Goal: Information Seeking & Learning: Check status

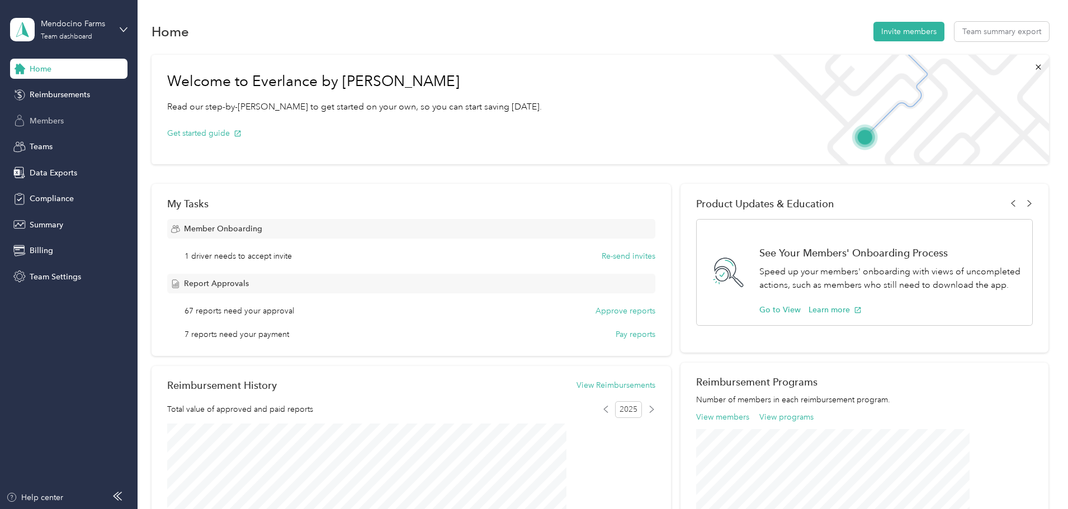
drag, startPoint x: 55, startPoint y: 99, endPoint x: 62, endPoint y: 114, distance: 16.2
click at [55, 99] on span "Reimbursements" at bounding box center [60, 95] width 60 height 12
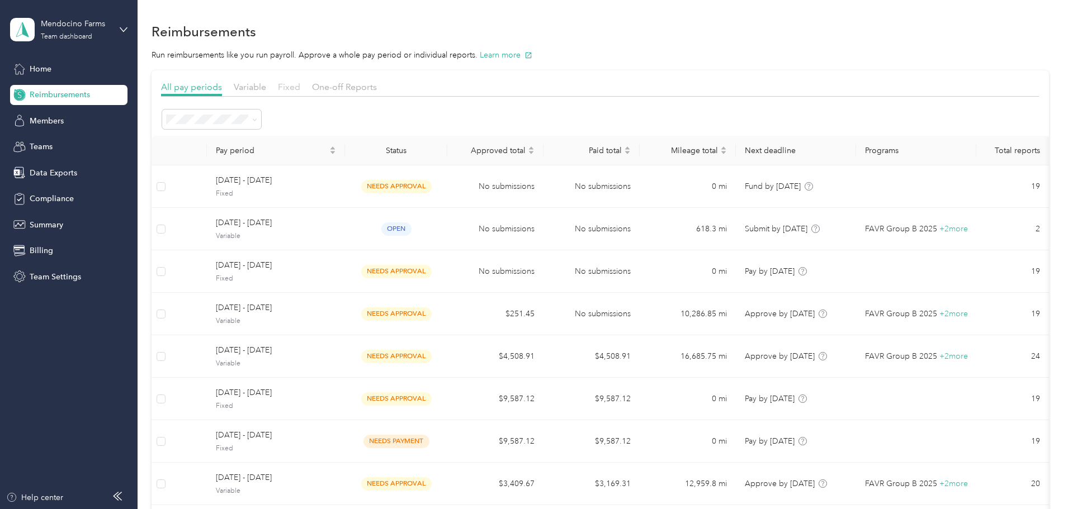
click at [300, 88] on span "Fixed" at bounding box center [289, 87] width 22 height 11
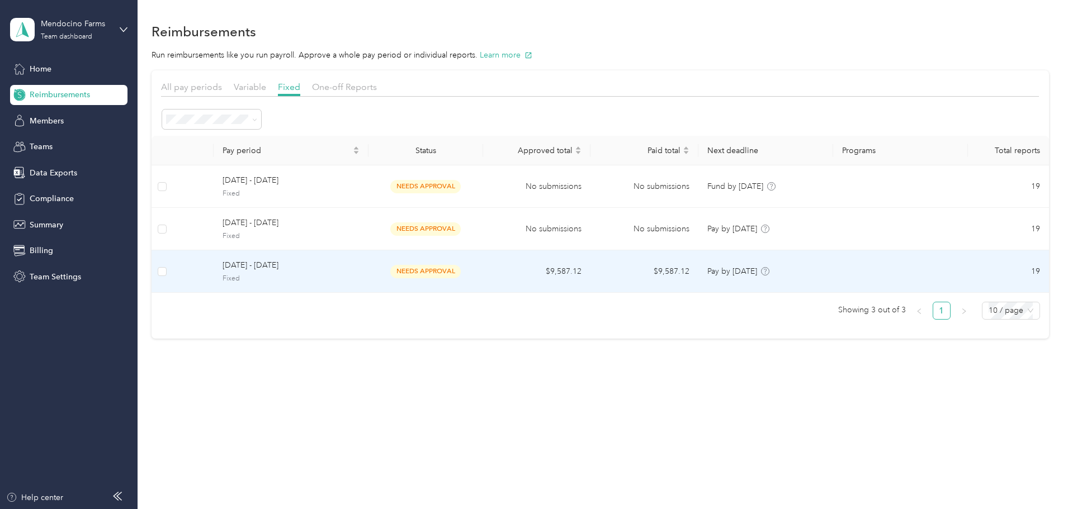
click at [307, 264] on span "[DATE] - [DATE]" at bounding box center [290, 265] width 137 height 12
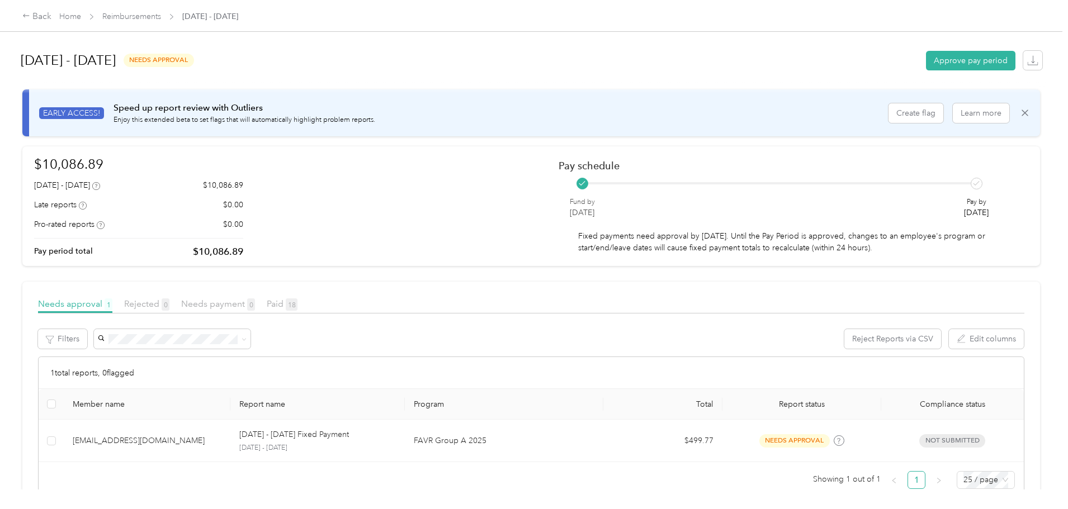
scroll to position [40, 0]
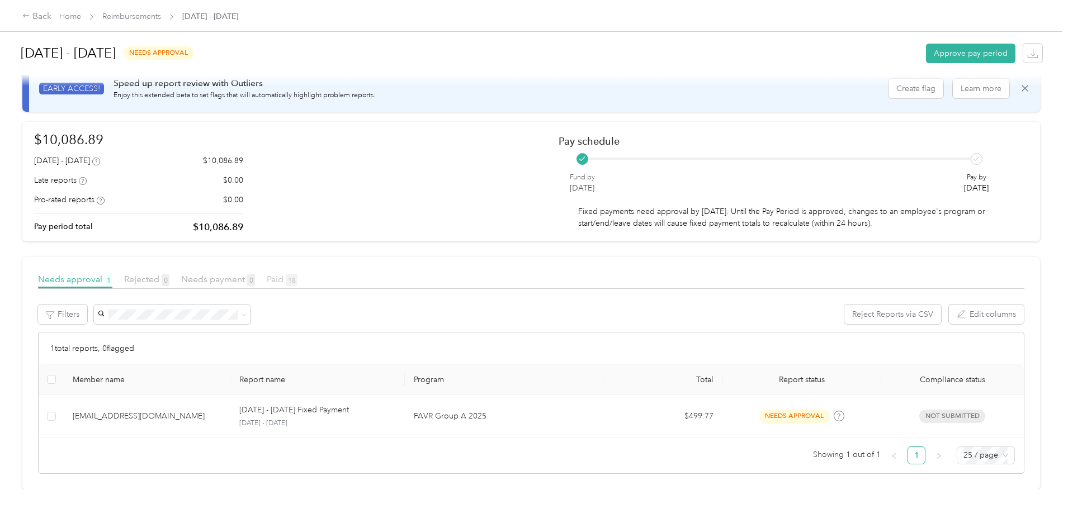
click at [297, 274] on span "Paid 18" at bounding box center [282, 279] width 31 height 11
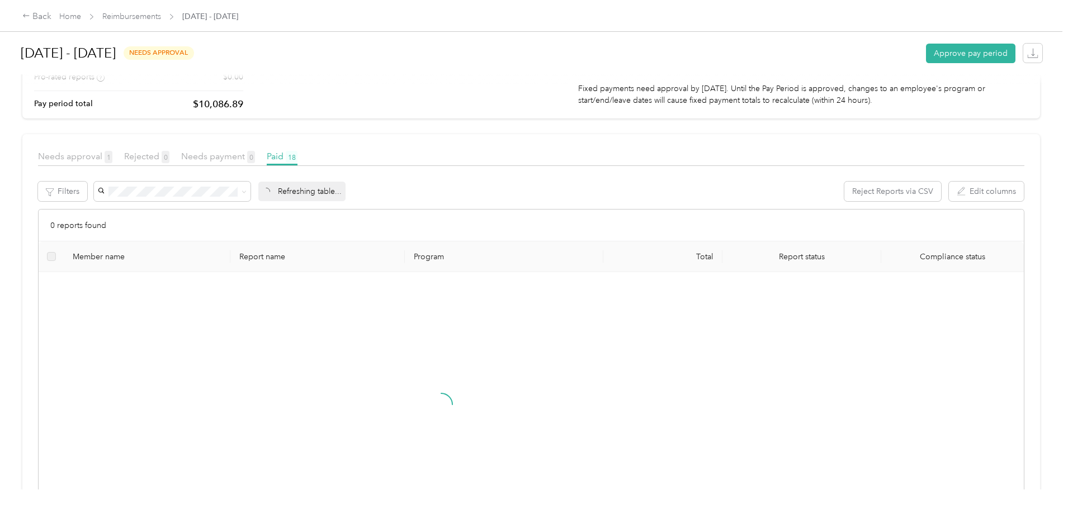
scroll to position [152, 0]
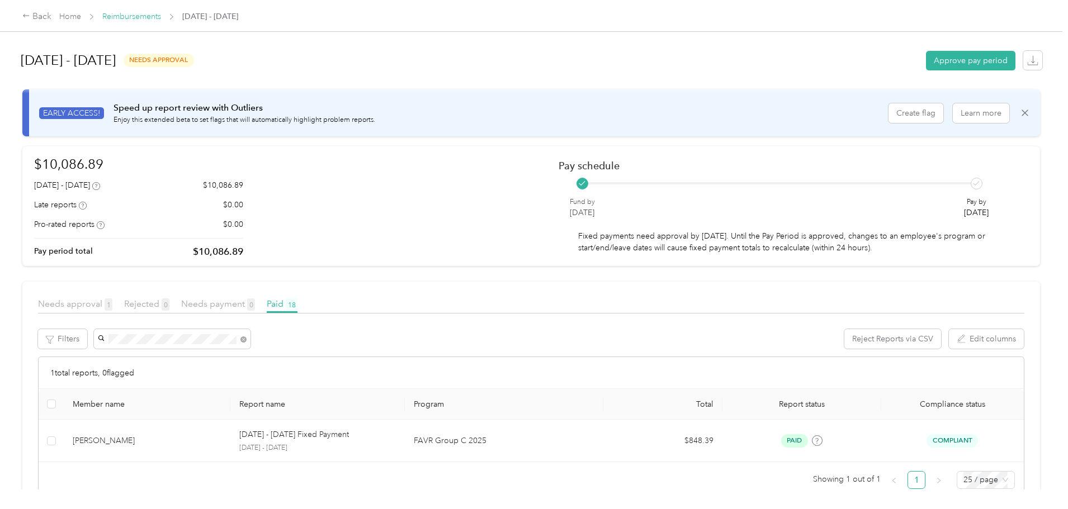
click at [161, 17] on link "Reimbursements" at bounding box center [131, 17] width 59 height 10
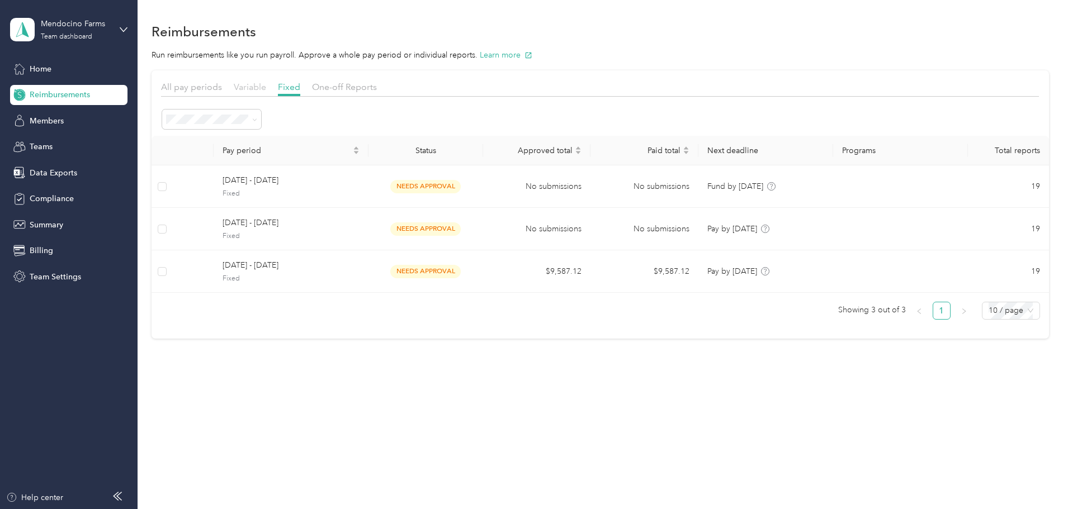
click at [266, 87] on span "Variable" at bounding box center [250, 87] width 32 height 11
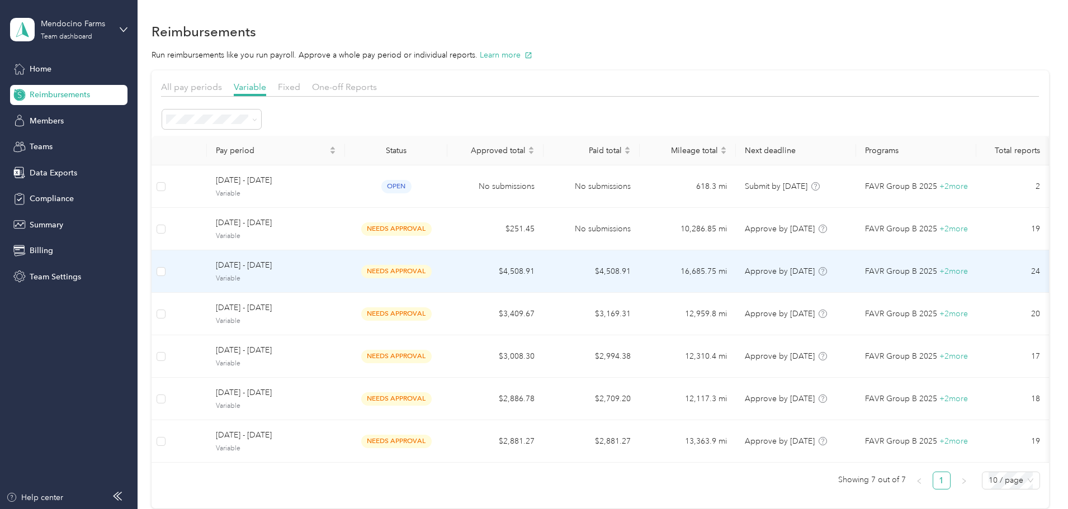
click at [336, 260] on span "[DATE] - [DATE]" at bounding box center [276, 265] width 120 height 12
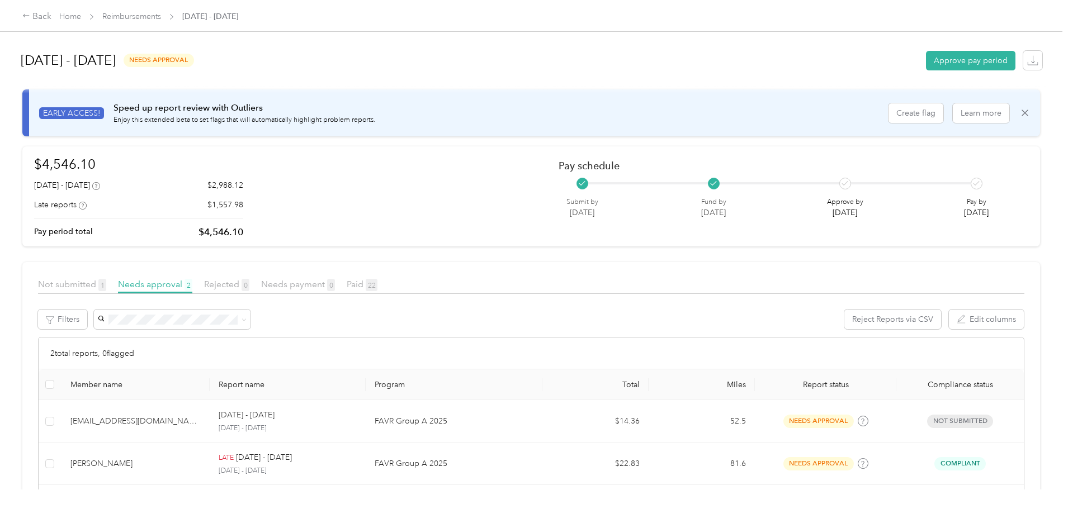
scroll to position [56, 0]
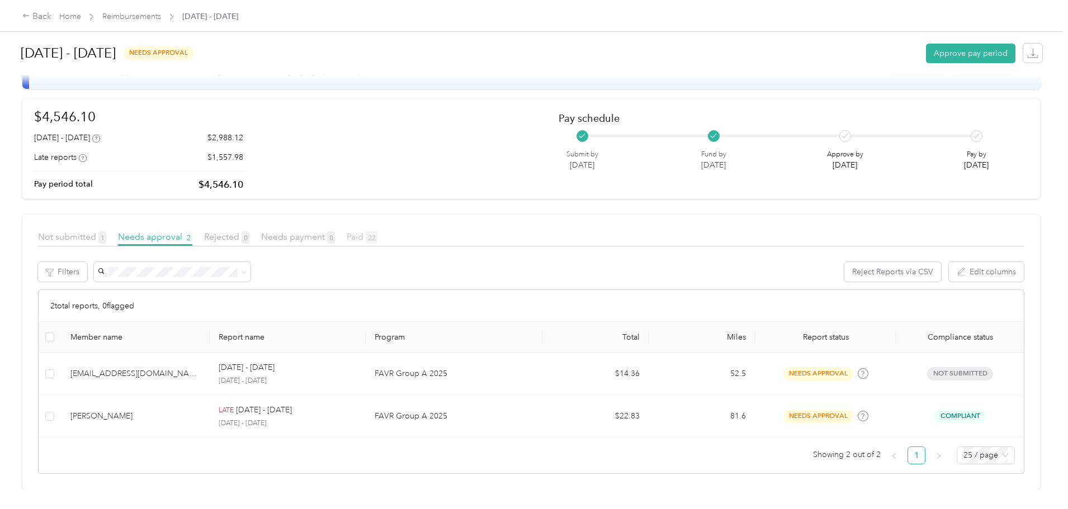
click at [377, 233] on span "Paid 22" at bounding box center [362, 236] width 31 height 11
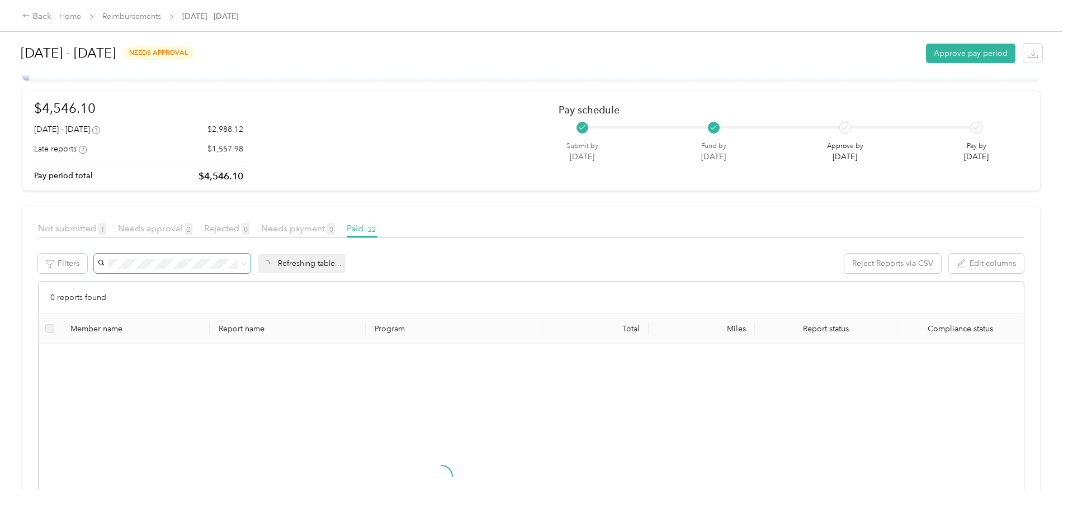
click at [249, 255] on span at bounding box center [172, 264] width 157 height 20
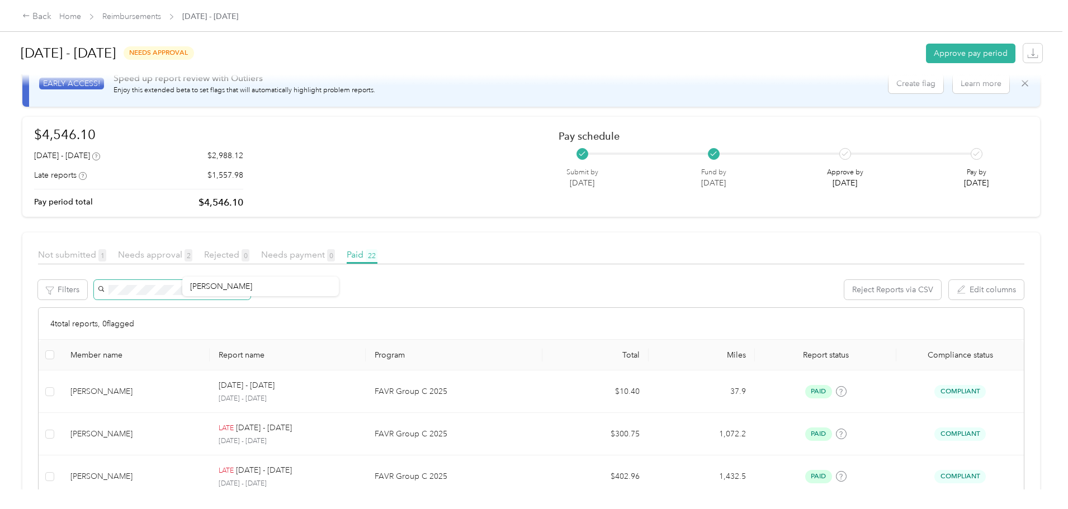
scroll to position [56, 0]
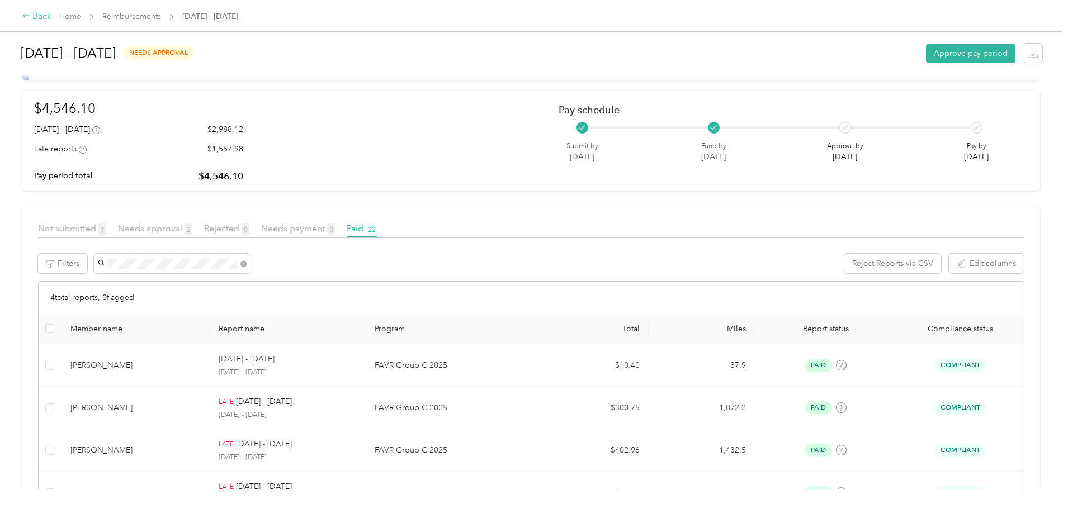
click at [51, 18] on div "Back" at bounding box center [36, 16] width 29 height 13
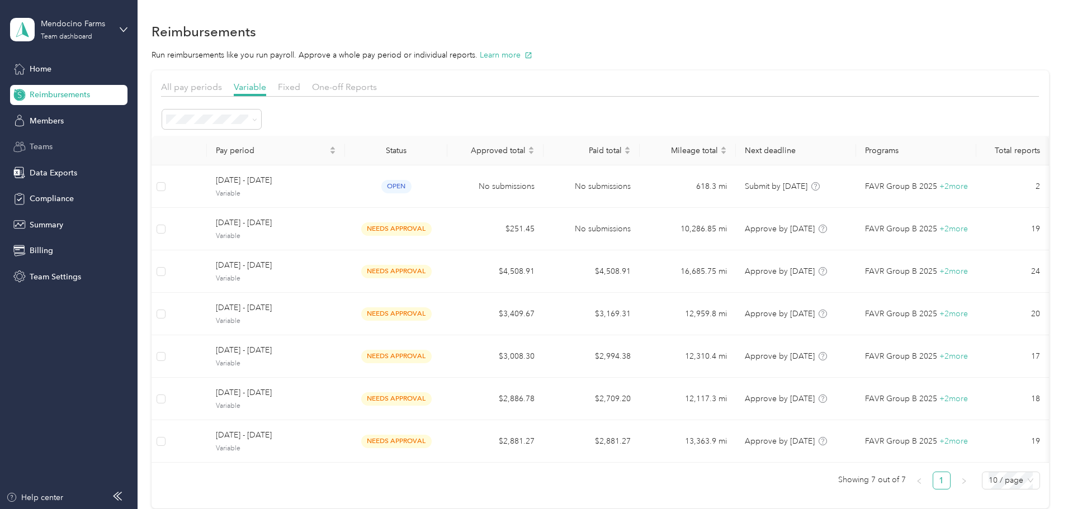
click at [51, 137] on div "Teams" at bounding box center [68, 147] width 117 height 20
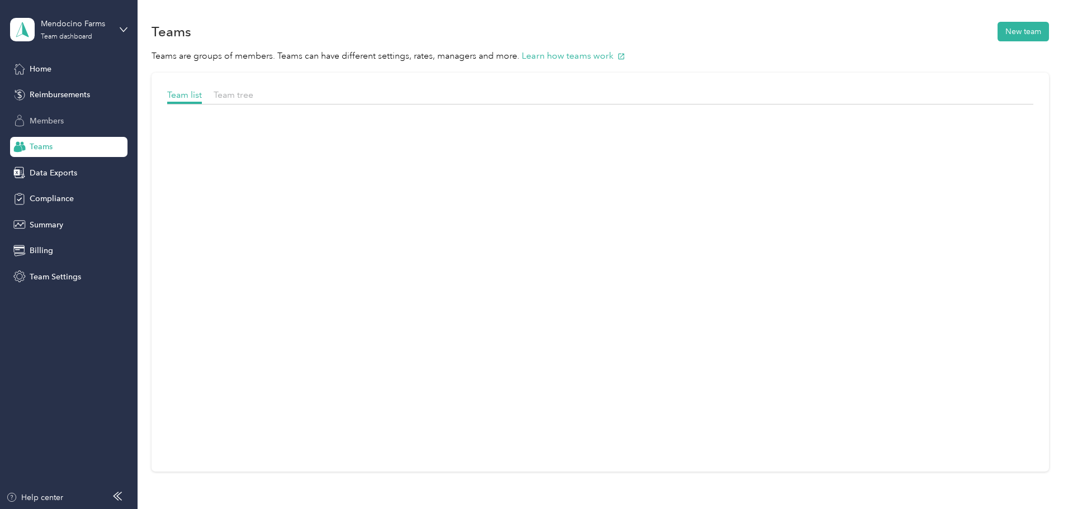
click at [55, 120] on span "Members" at bounding box center [47, 121] width 34 height 12
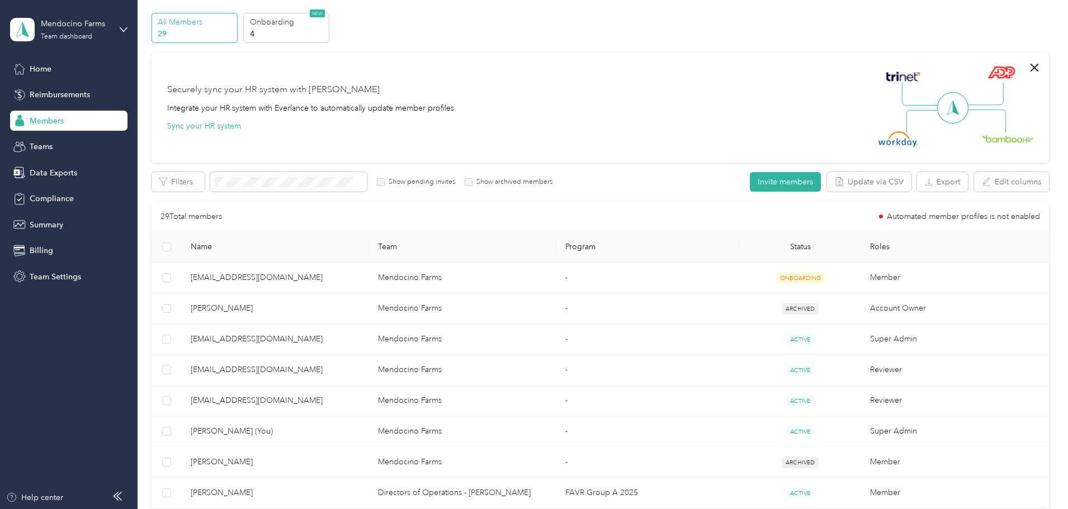
scroll to position [56, 0]
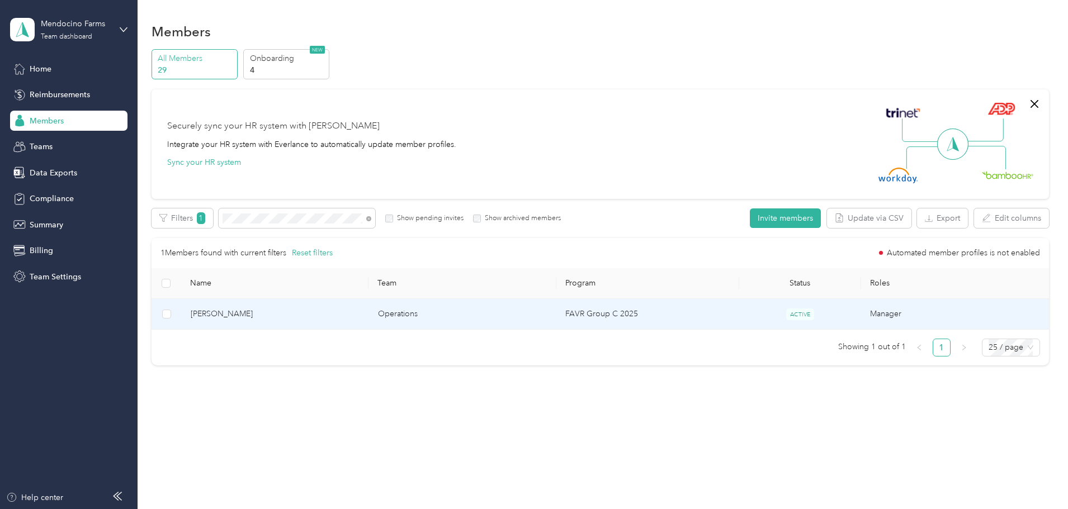
click at [302, 318] on span "[PERSON_NAME]" at bounding box center [275, 314] width 169 height 12
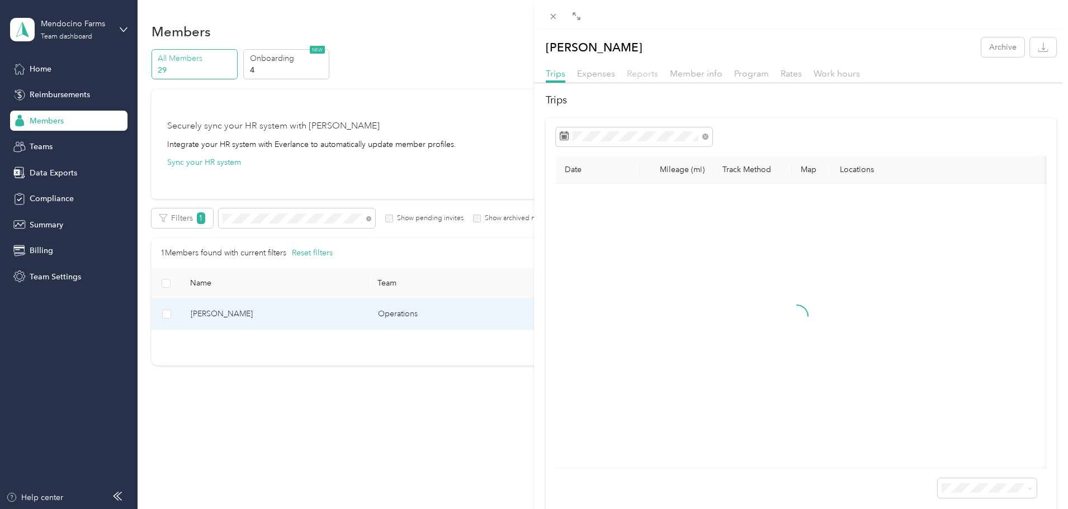
click at [649, 73] on span "Reports" at bounding box center [642, 73] width 31 height 11
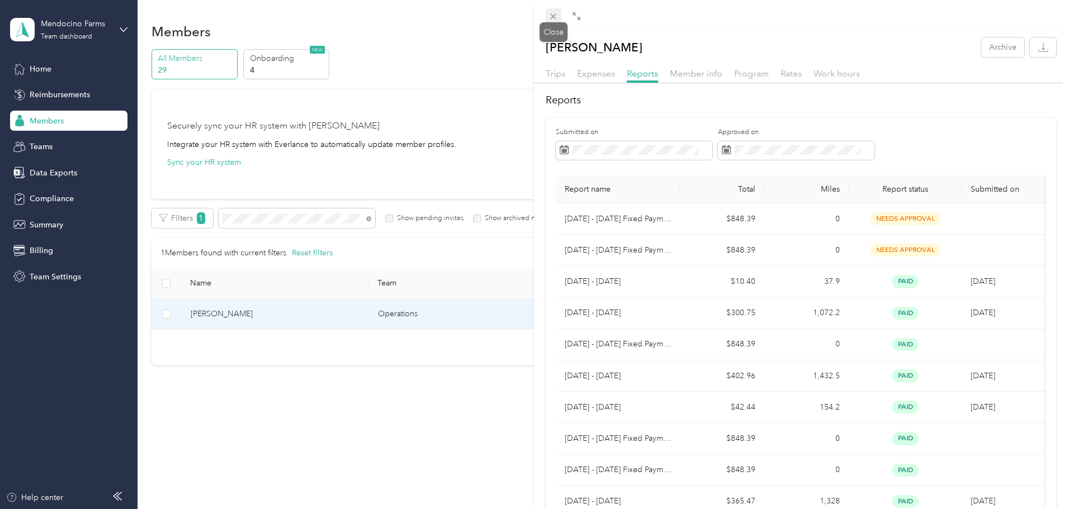
click at [552, 14] on icon at bounding box center [553, 17] width 10 height 10
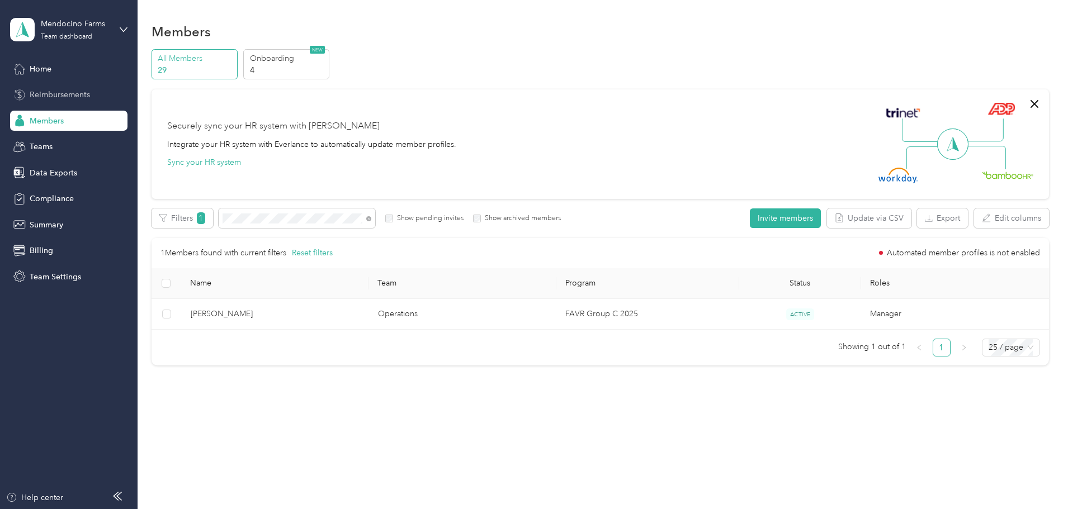
click at [79, 97] on span "Reimbursements" at bounding box center [60, 95] width 60 height 12
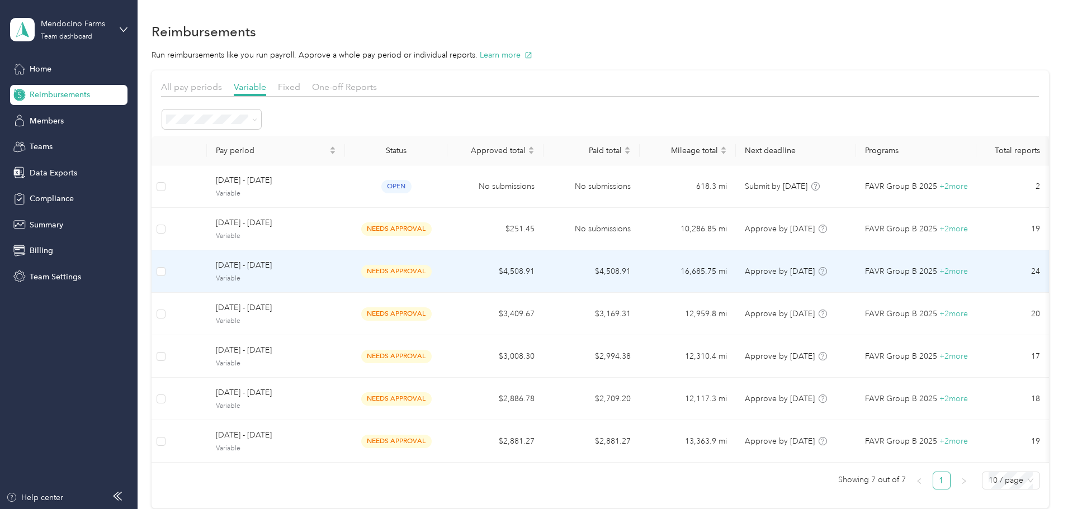
click at [336, 262] on span "[DATE] - [DATE]" at bounding box center [276, 265] width 120 height 12
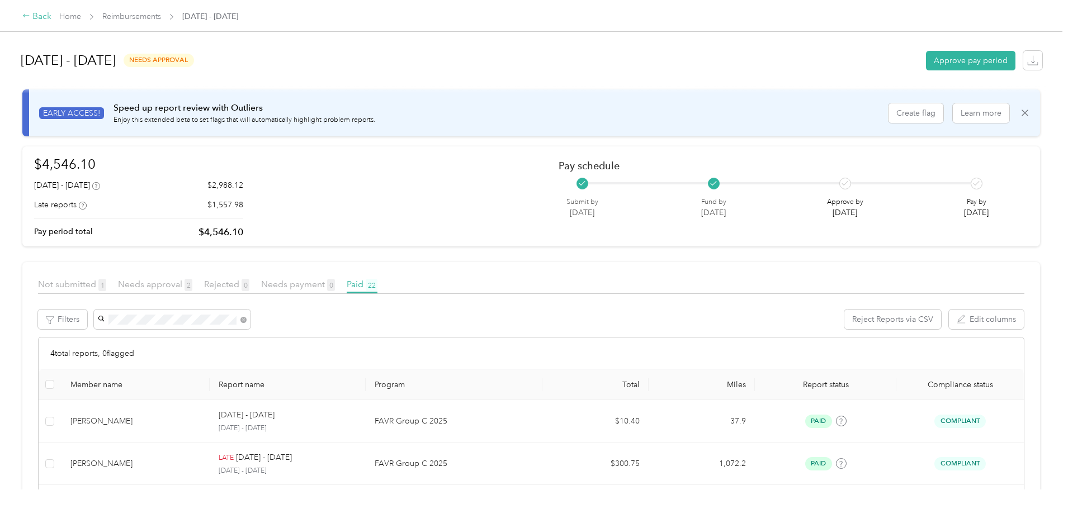
click at [51, 15] on div "Back" at bounding box center [36, 16] width 29 height 13
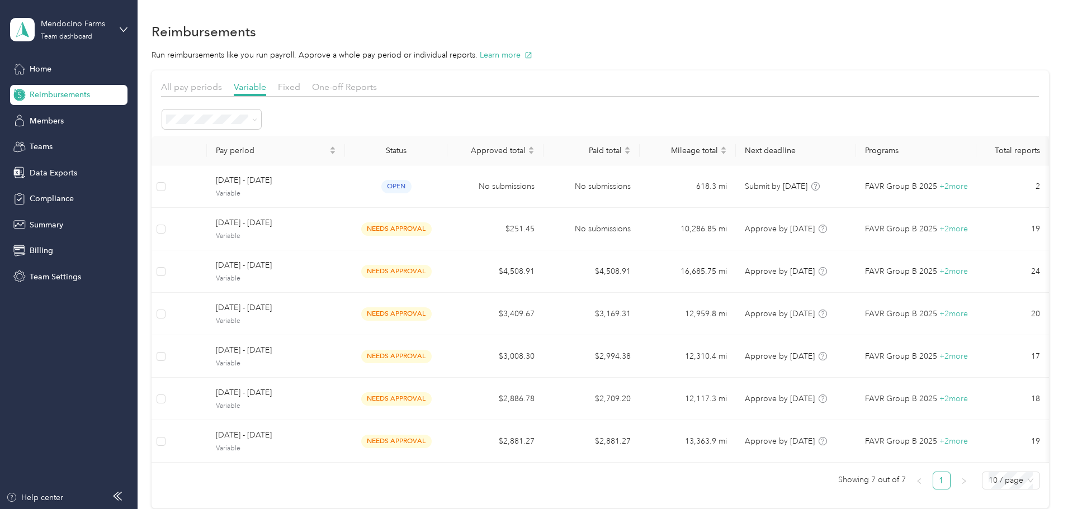
click at [126, 20] on div "Mendocino Farms Team dashboard" at bounding box center [68, 29] width 117 height 39
click at [86, 119] on div "Personal dashboard" at bounding box center [55, 117] width 70 height 12
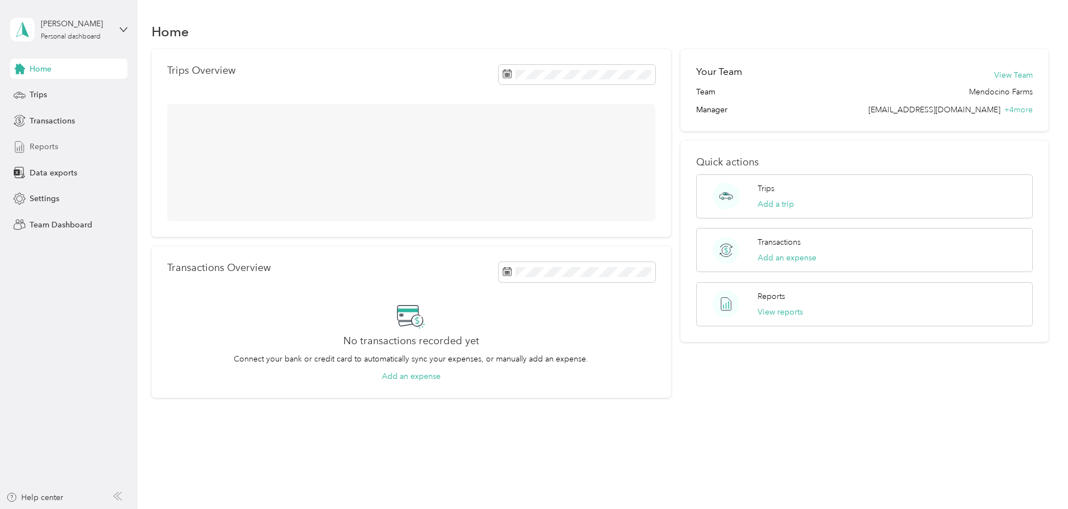
click at [56, 146] on span "Reports" at bounding box center [44, 147] width 29 height 12
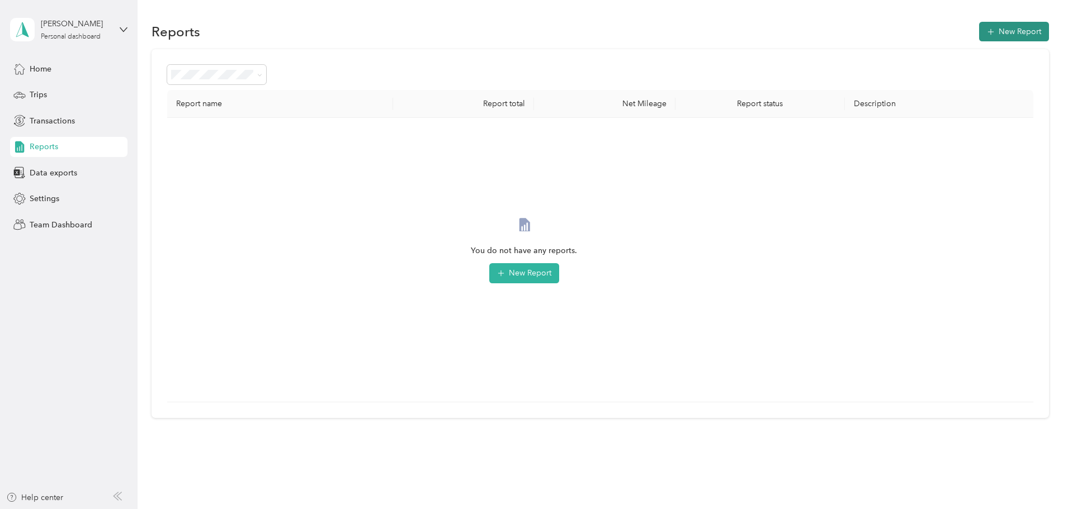
click at [979, 26] on button "New Report" at bounding box center [1014, 32] width 70 height 20
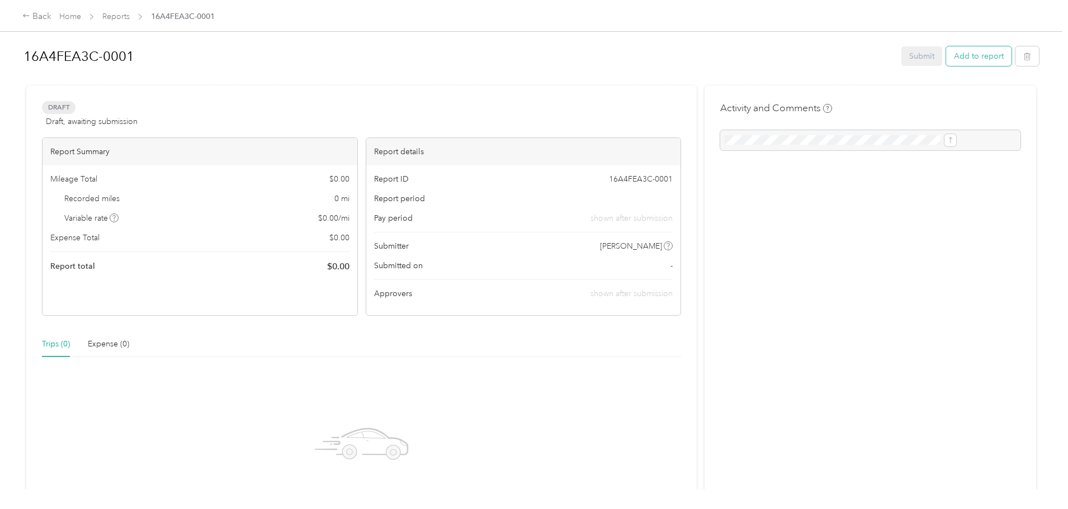
click at [946, 58] on button "Add to report" at bounding box center [978, 56] width 65 height 20
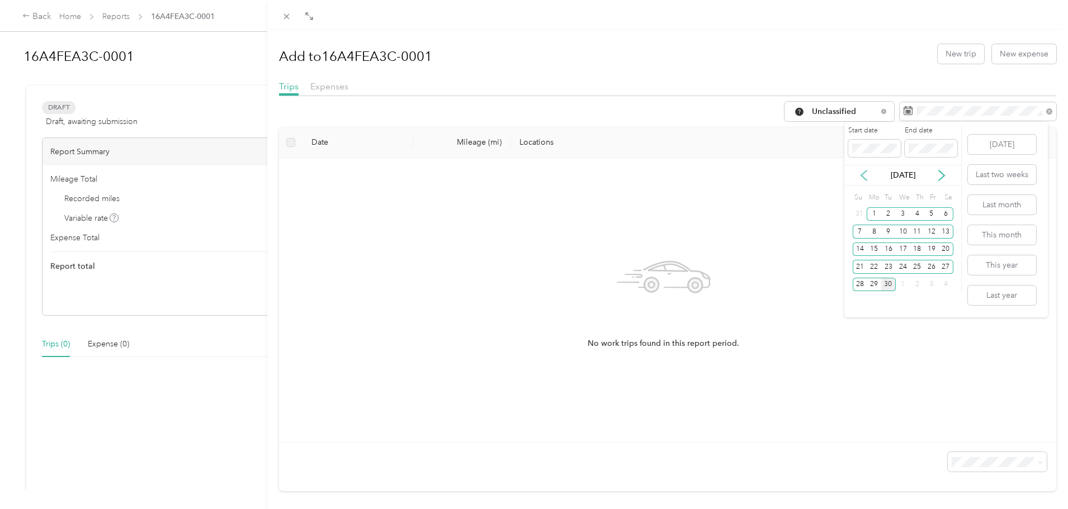
click at [864, 178] on icon at bounding box center [864, 175] width 6 height 10
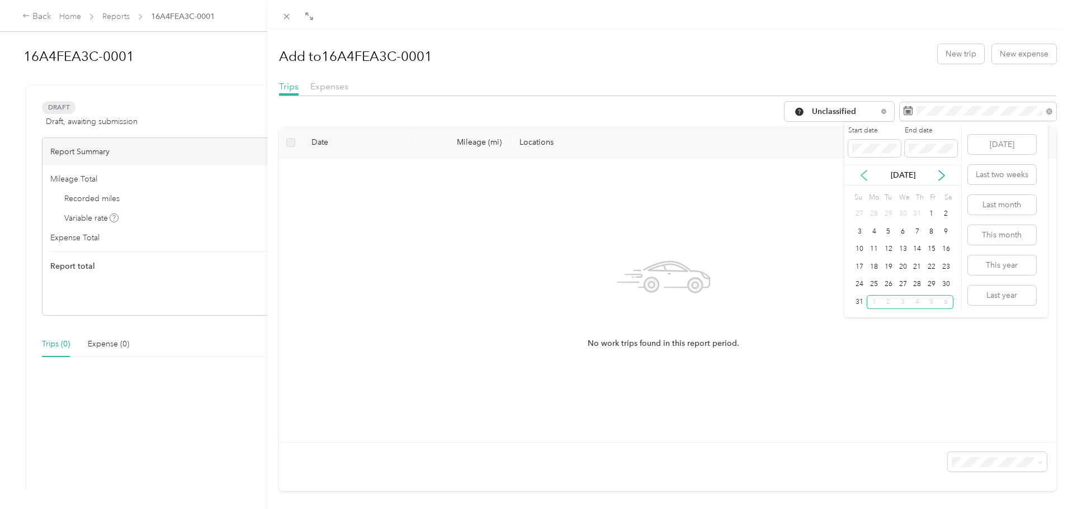
click at [864, 178] on icon at bounding box center [864, 175] width 6 height 10
click at [889, 208] on div "1" at bounding box center [888, 214] width 15 height 14
click at [913, 280] on div "31" at bounding box center [916, 285] width 15 height 14
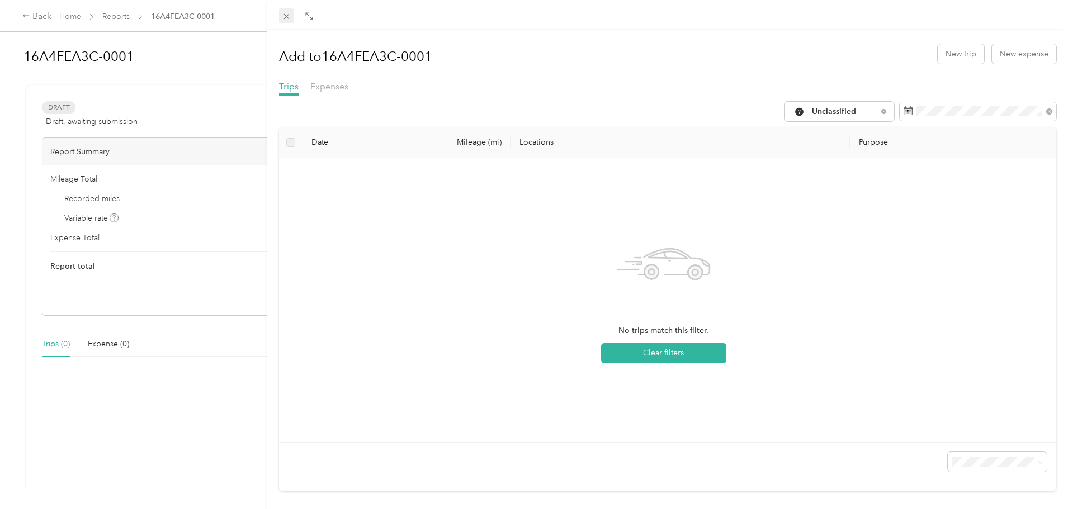
click at [288, 15] on icon at bounding box center [286, 17] width 6 height 6
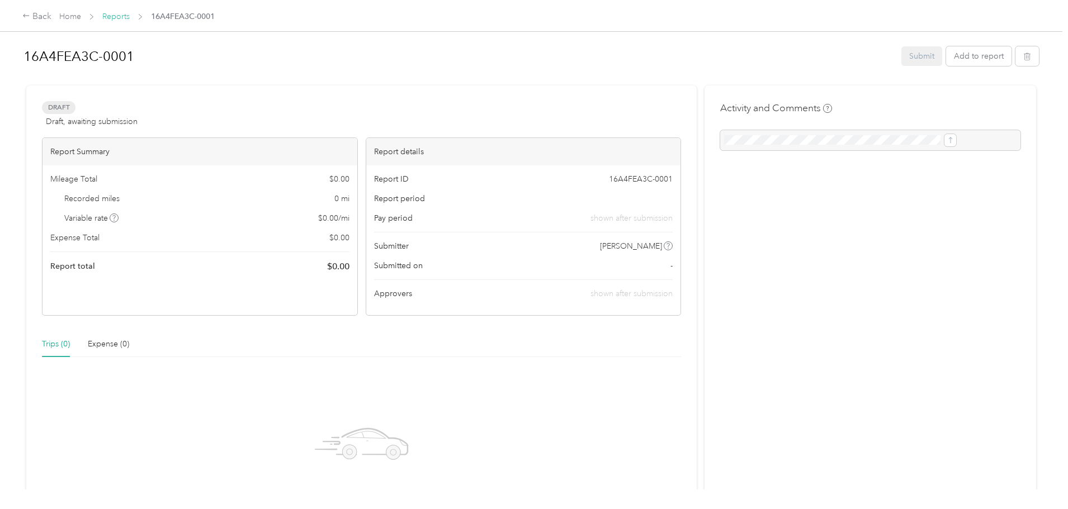
click at [130, 19] on link "Reports" at bounding box center [115, 17] width 27 height 10
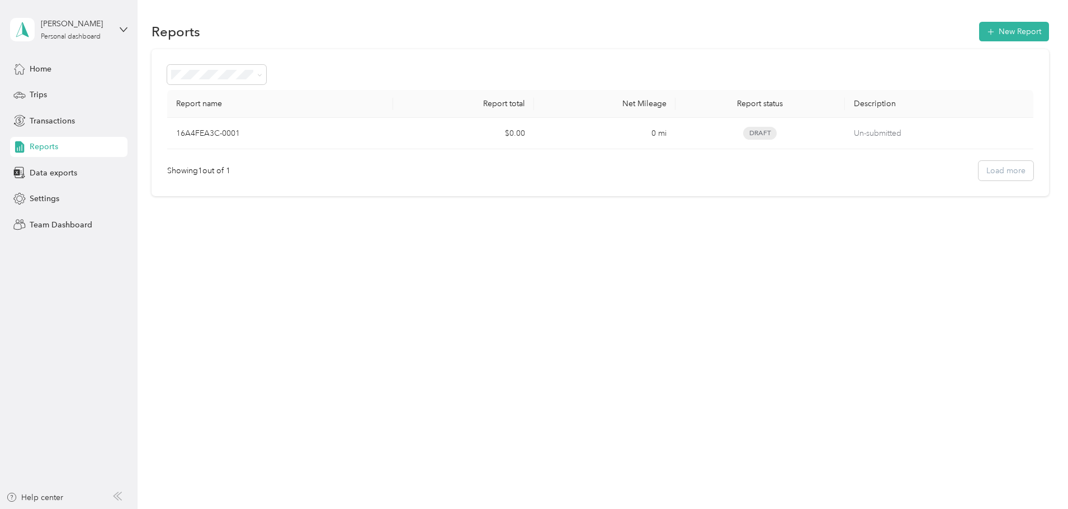
drag, startPoint x: 480, startPoint y: 184, endPoint x: 335, endPoint y: 270, distance: 168.1
click at [335, 270] on div "Reports New Report Report name Report total Net Mileage Report status Descripti…" at bounding box center [600, 254] width 924 height 509
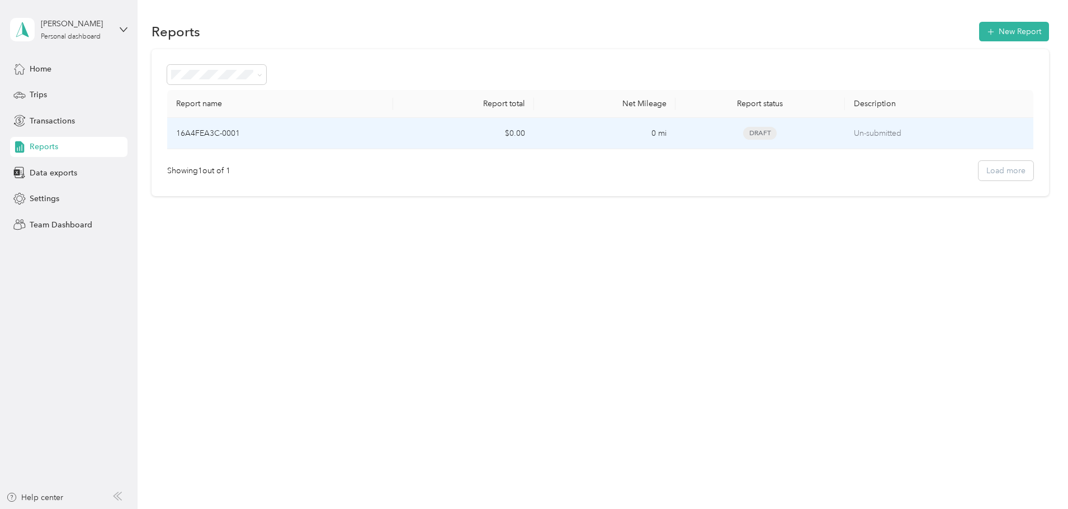
click at [319, 131] on div "16A4FEA3C-0001" at bounding box center [280, 133] width 208 height 12
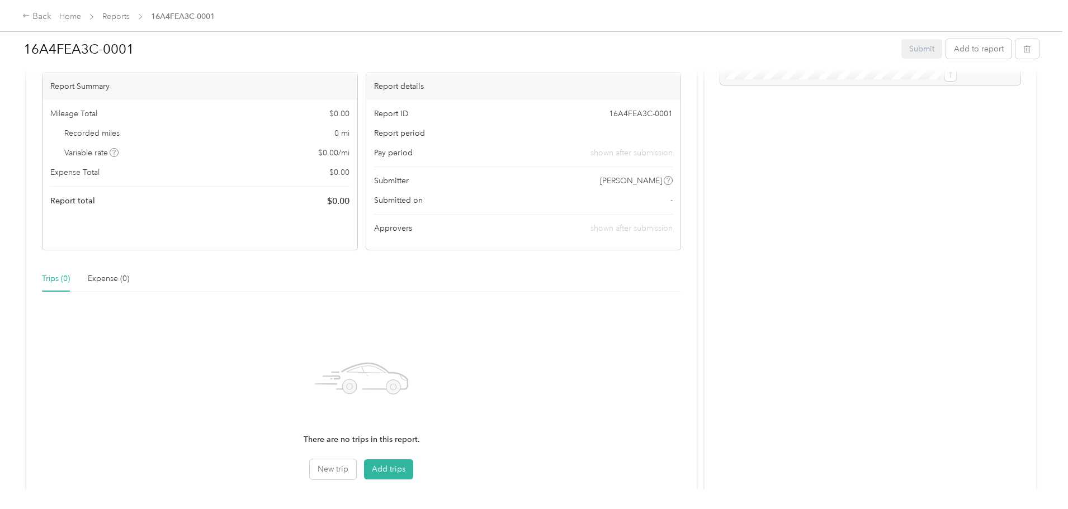
scroll to position [150, 0]
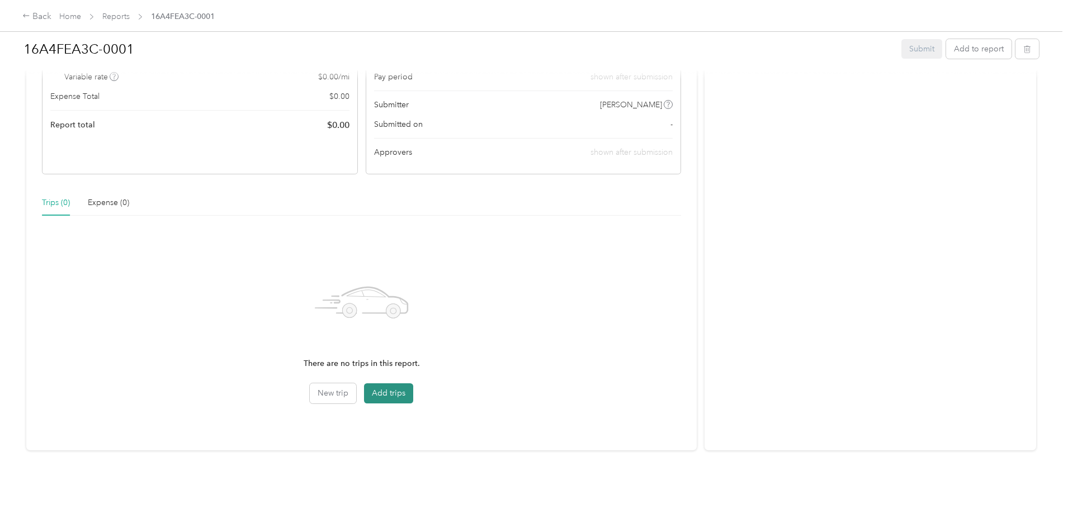
click at [405, 389] on button "Add trips" at bounding box center [388, 393] width 49 height 20
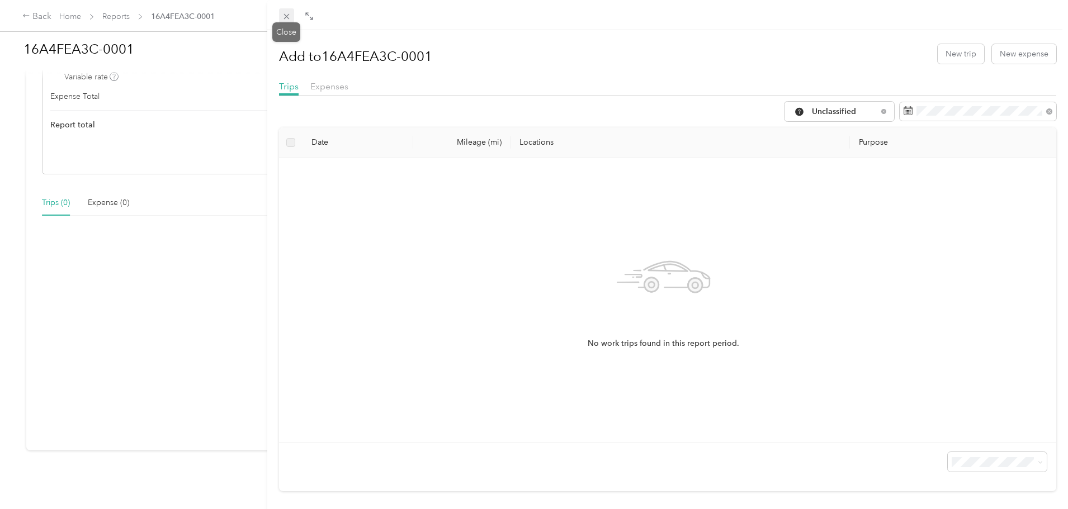
click at [285, 17] on icon at bounding box center [287, 17] width 10 height 10
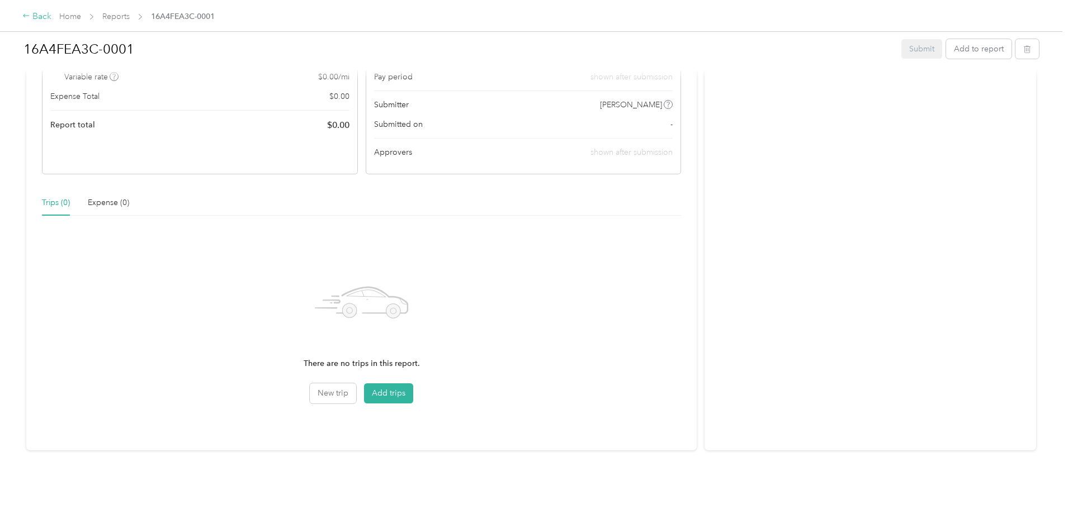
click at [51, 16] on div "Back" at bounding box center [36, 16] width 29 height 13
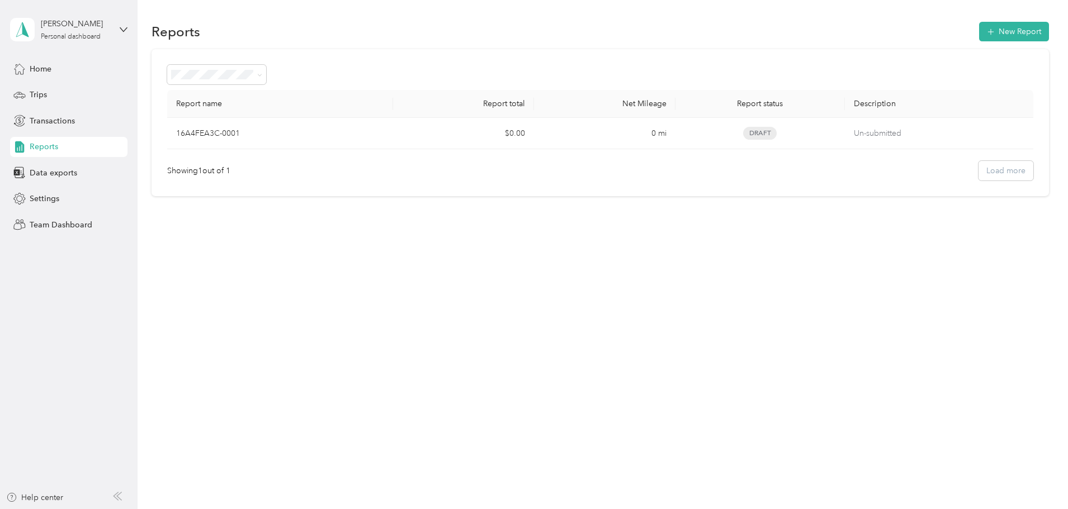
click at [995, 41] on div "Reports New Report" at bounding box center [599, 31] width 897 height 23
click at [117, 29] on div "Kylie Synadinos Personal dashboard" at bounding box center [68, 29] width 117 height 39
click at [142, 17] on div "Reports New Report Report name Report total Net Mileage Report status Descripti…" at bounding box center [600, 128] width 924 height 257
click at [80, 32] on div "Kylie Synadinos Personal dashboard" at bounding box center [76, 29] width 70 height 22
click at [177, 17] on div "Reports New Report Report name Report total Net Mileage Report status Descripti…" at bounding box center [600, 128] width 924 height 257
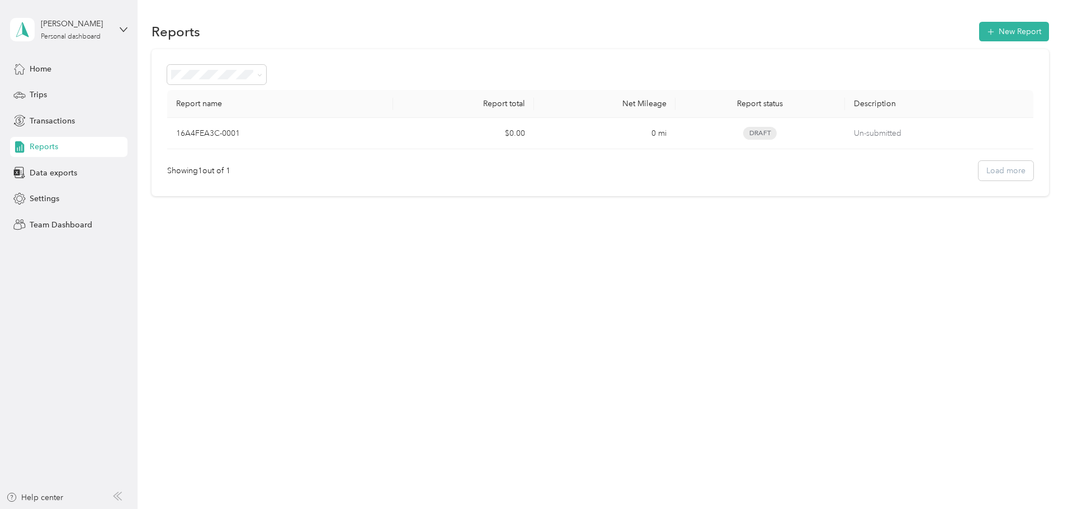
click at [115, 31] on div "Kylie Synadinos Personal dashboard" at bounding box center [68, 29] width 117 height 39
click at [278, 316] on div "Reports New Report Report name Report total Net Mileage Report status Descripti…" at bounding box center [600, 254] width 924 height 509
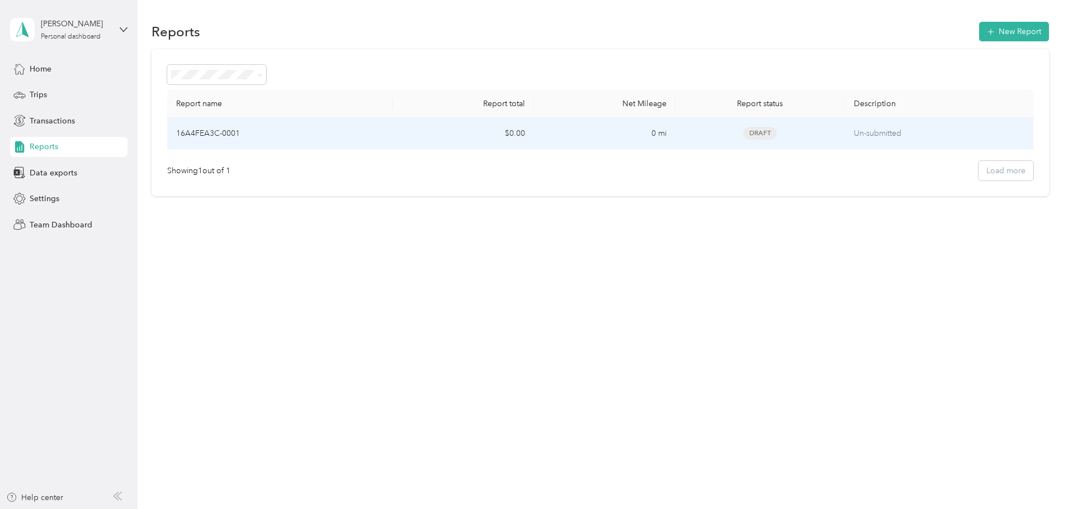
click at [240, 136] on p "16A4FEA3C-0001" at bounding box center [208, 133] width 64 height 12
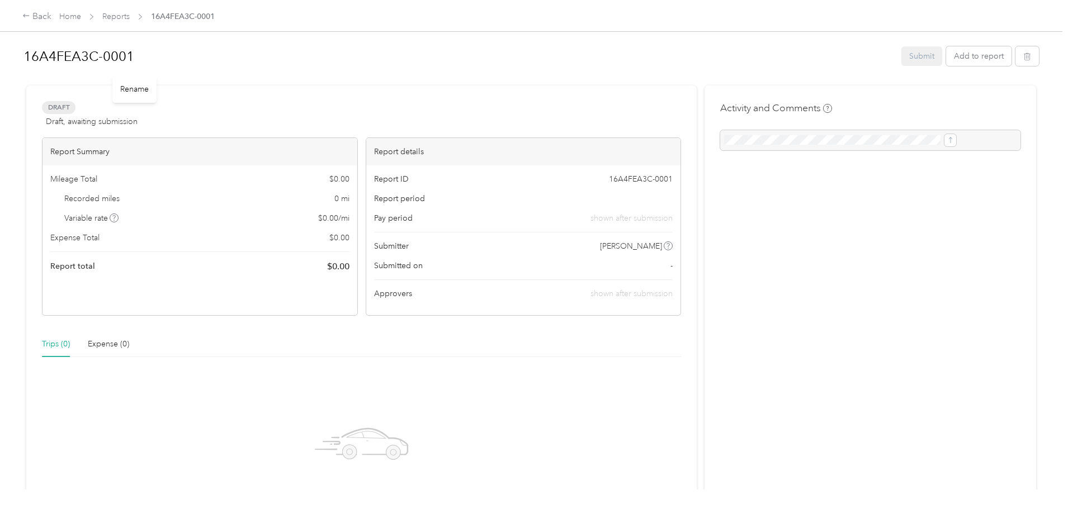
click at [199, 70] on div "16A4FEA3C-0001" at bounding box center [458, 56] width 870 height 29
click at [200, 56] on h1 "16A4FEA3C-0001" at bounding box center [458, 56] width 870 height 27
click at [86, 164] on div "Back Home Reports 16A4FEA3C-0001 16A4FEA3C-0001 Submit Add to report Draft Draf…" at bounding box center [531, 254] width 1062 height 509
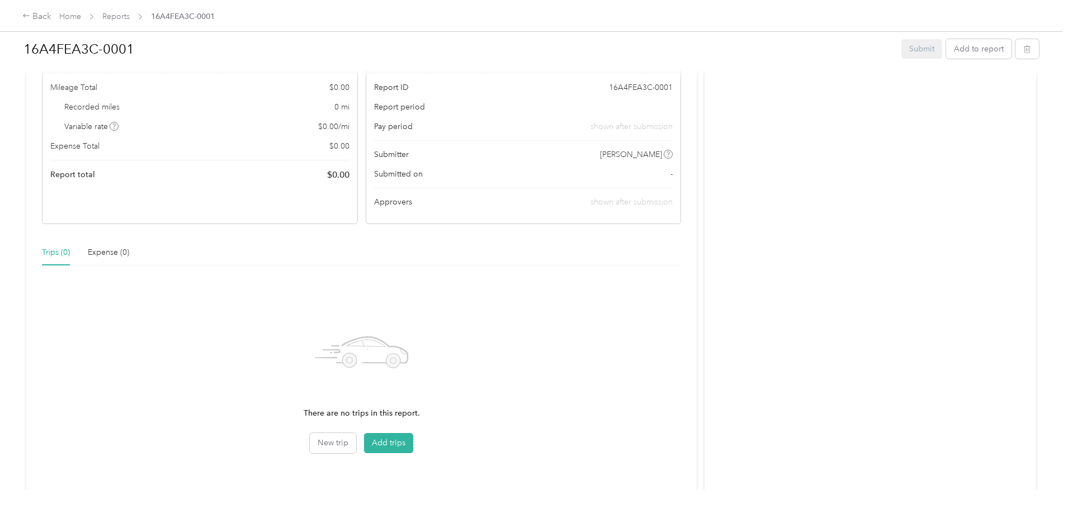
scroll to position [112, 0]
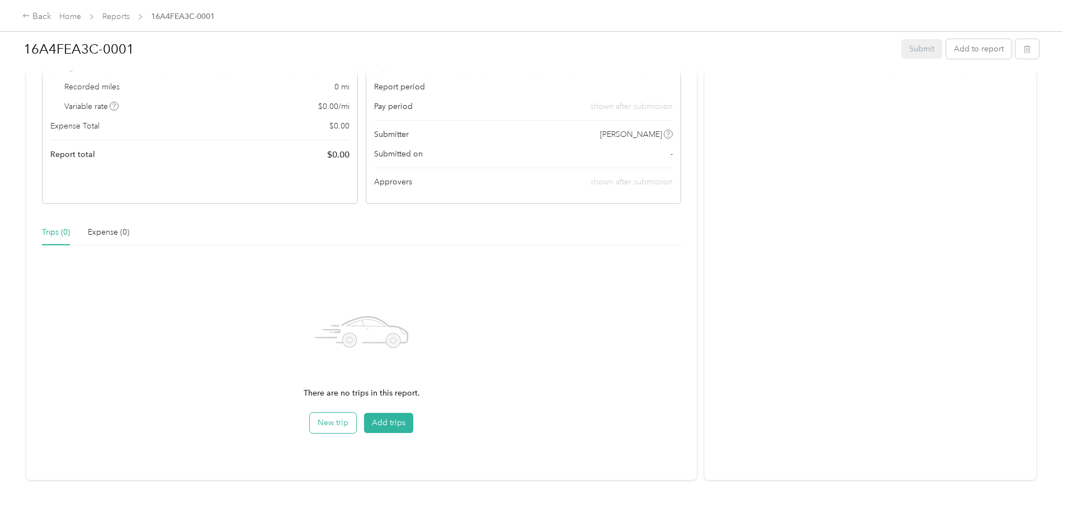
click at [356, 424] on button "New trip" at bounding box center [333, 423] width 46 height 20
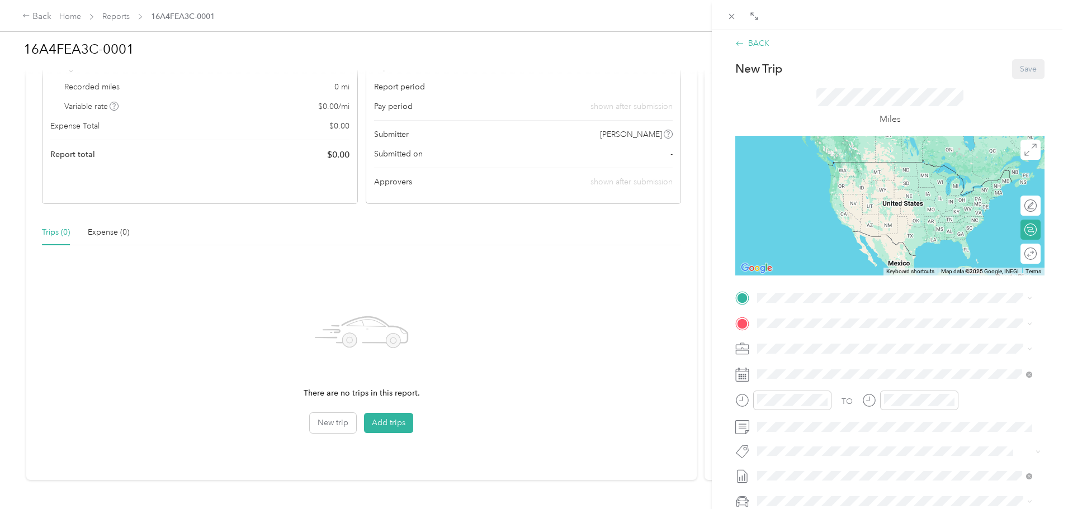
click at [743, 41] on icon at bounding box center [739, 43] width 9 height 9
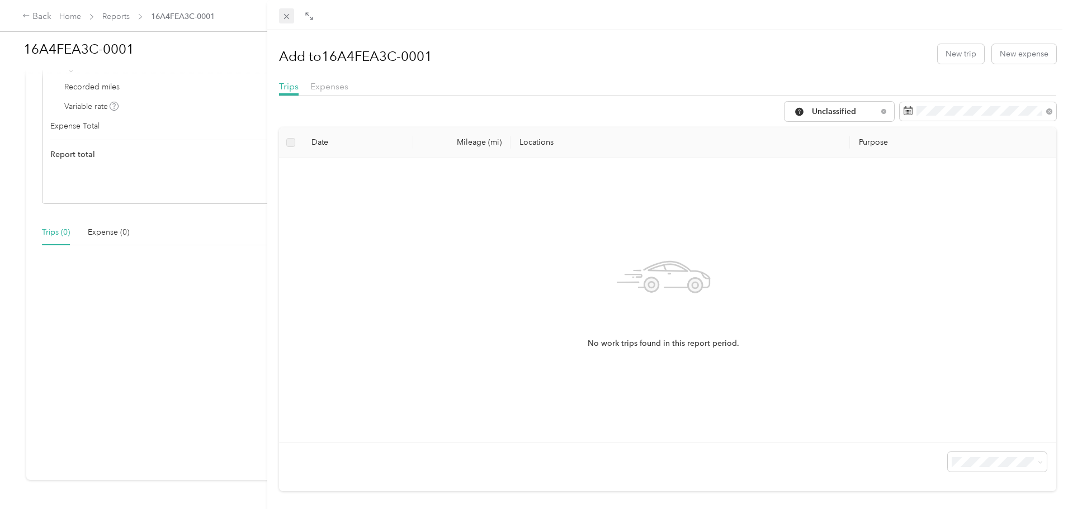
click at [287, 14] on icon at bounding box center [287, 17] width 10 height 10
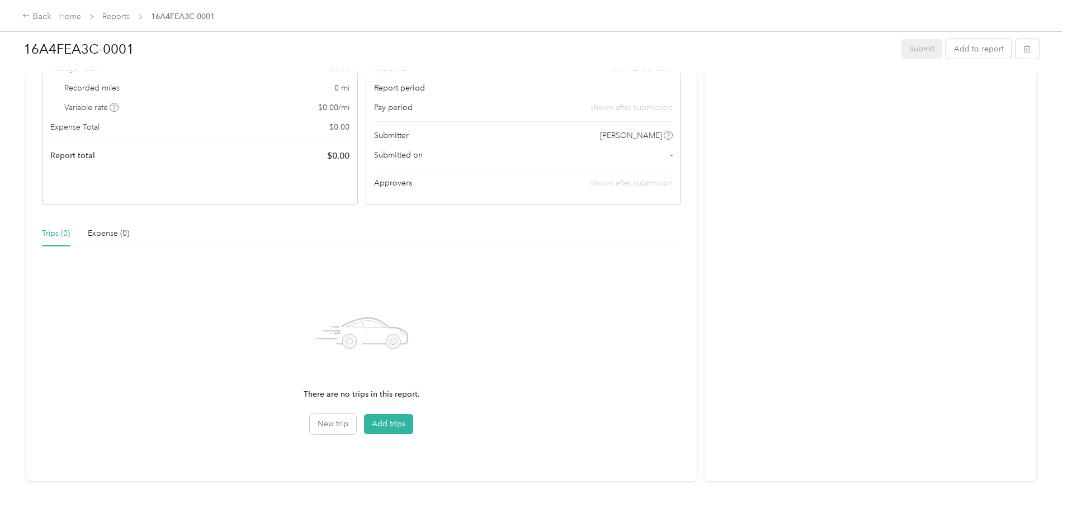
scroll to position [112, 0]
click at [412, 416] on button "Add trips" at bounding box center [388, 423] width 49 height 20
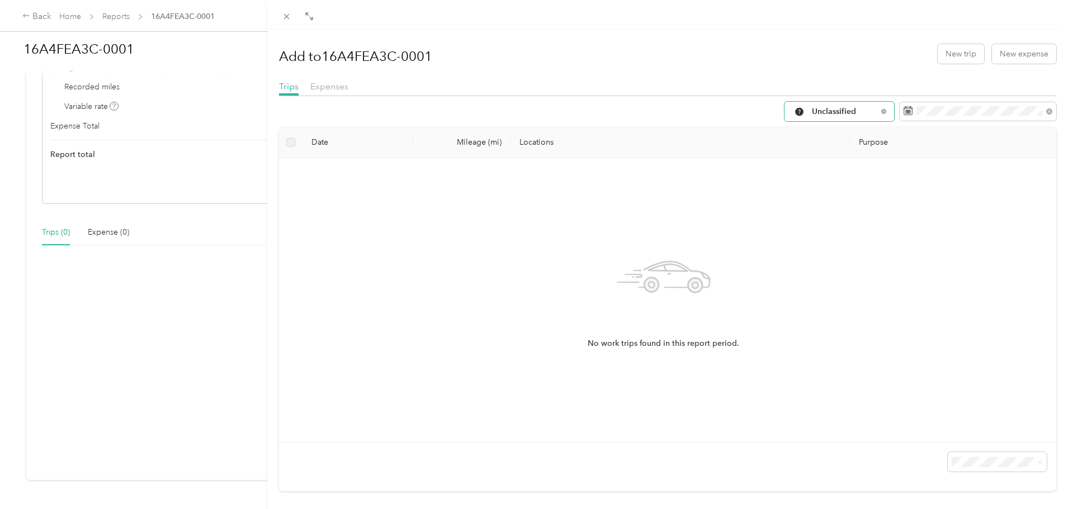
click at [820, 112] on span "Unclassified" at bounding box center [844, 112] width 65 height 8
click at [822, 135] on span "All Purposes" at bounding box center [840, 132] width 74 height 12
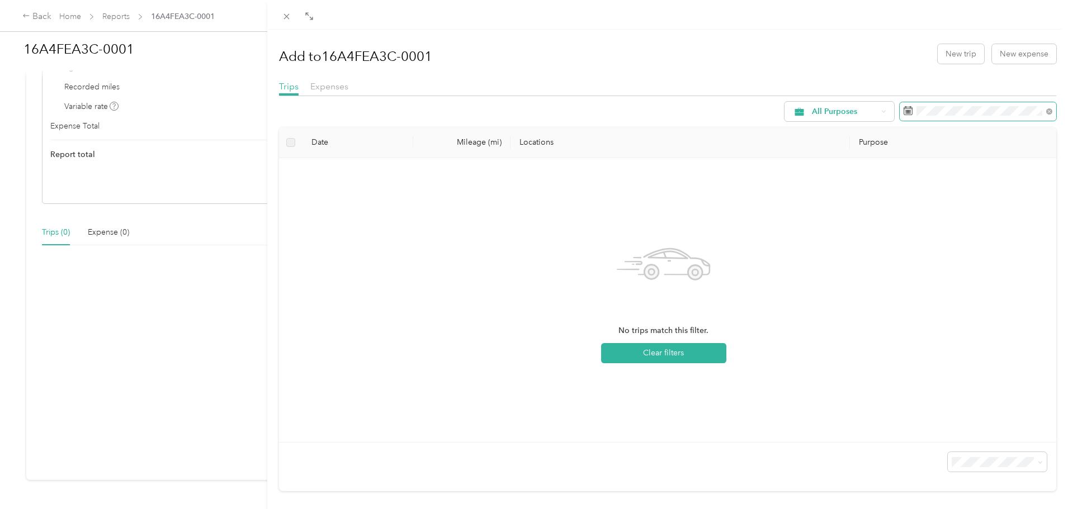
click at [941, 104] on span at bounding box center [977, 111] width 157 height 19
click at [907, 67] on div "Add to 16A4FEA3C-0001 New trip New expense" at bounding box center [667, 53] width 777 height 32
click at [324, 91] on span "Expenses" at bounding box center [329, 86] width 38 height 11
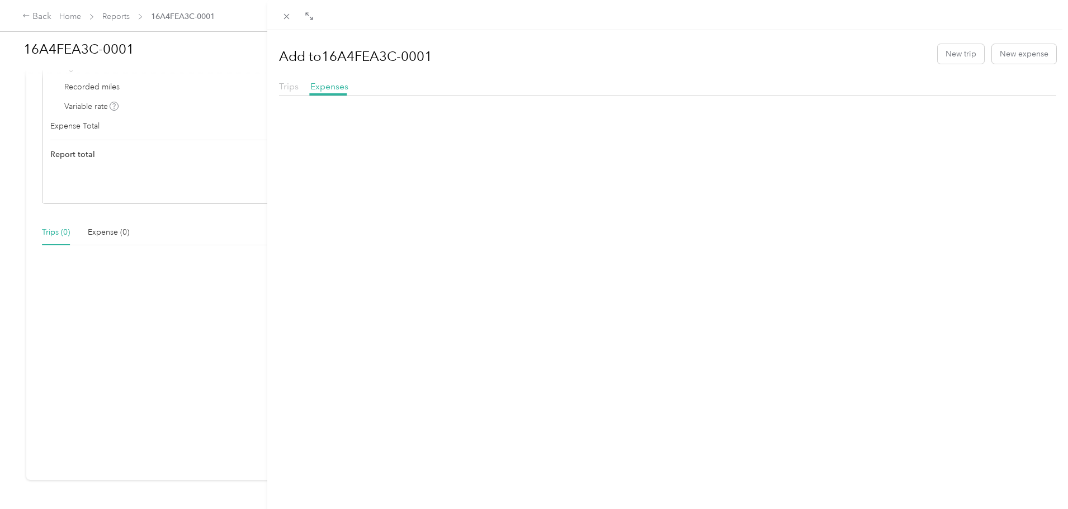
click at [287, 88] on span "Trips" at bounding box center [289, 86] width 20 height 11
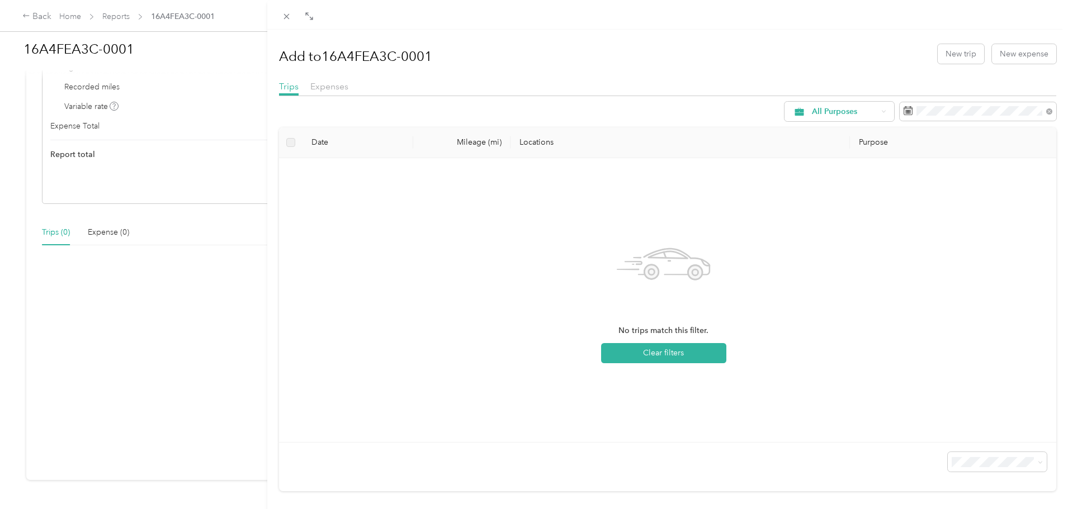
click at [159, 10] on div "Add to 16A4FEA3C-0001 New trip New expense Trips Expenses All Purposes Date Mil…" at bounding box center [534, 254] width 1068 height 509
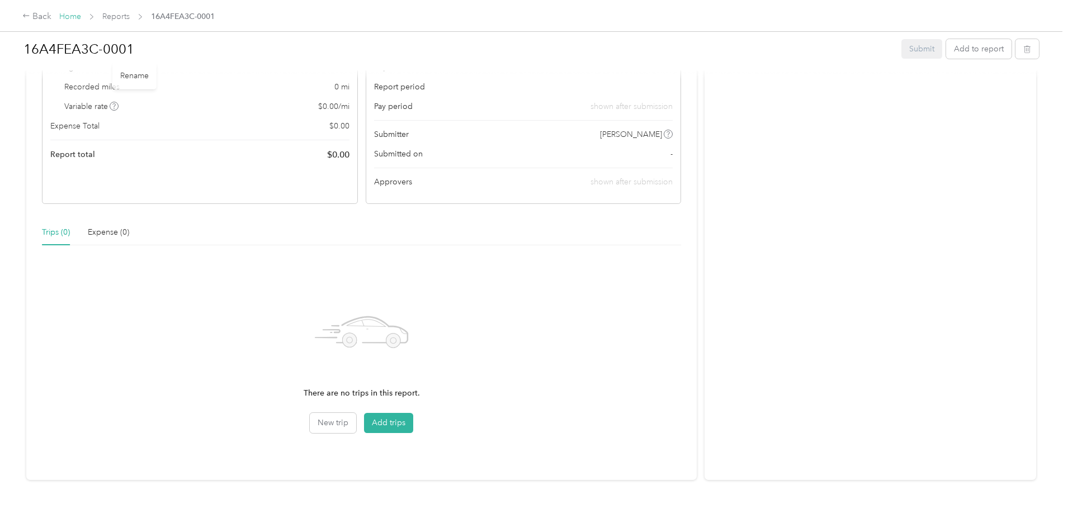
click at [81, 15] on link "Home" at bounding box center [70, 17] width 22 height 10
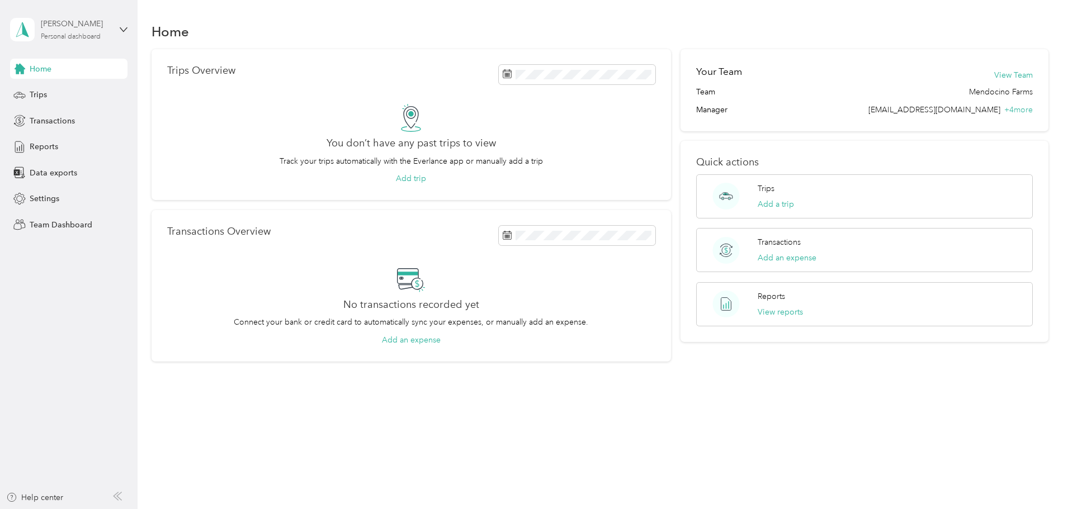
click at [63, 27] on div "[PERSON_NAME]" at bounding box center [76, 24] width 70 height 12
click at [94, 92] on div "Team dashboard" at bounding box center [128, 92] width 220 height 20
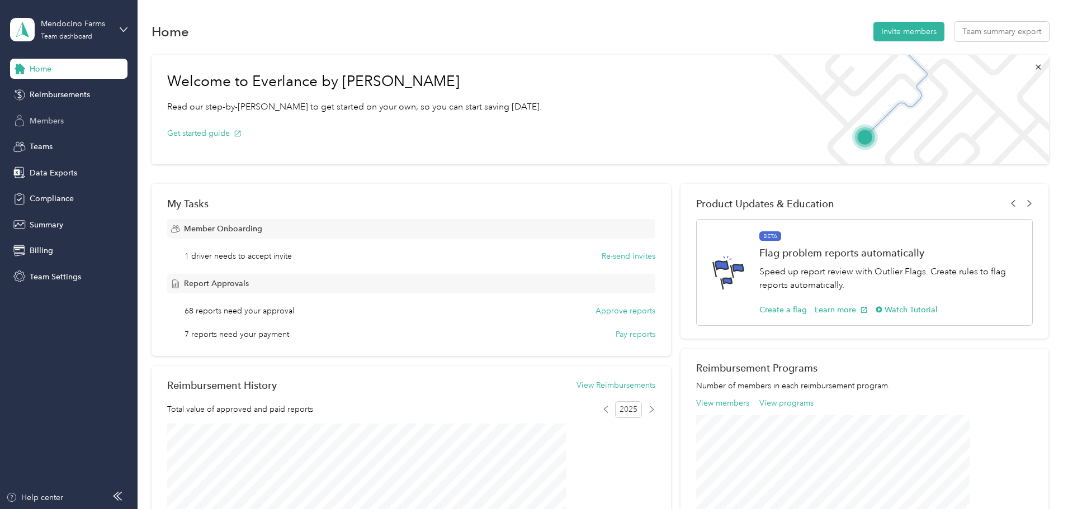
click at [54, 126] on span "Members" at bounding box center [47, 121] width 34 height 12
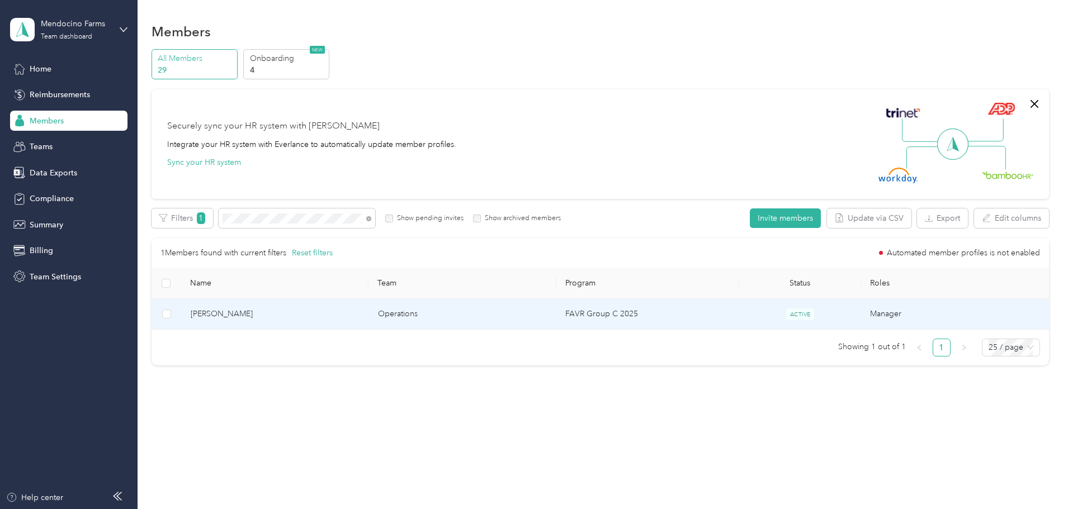
click at [296, 313] on span "[PERSON_NAME]" at bounding box center [275, 314] width 169 height 12
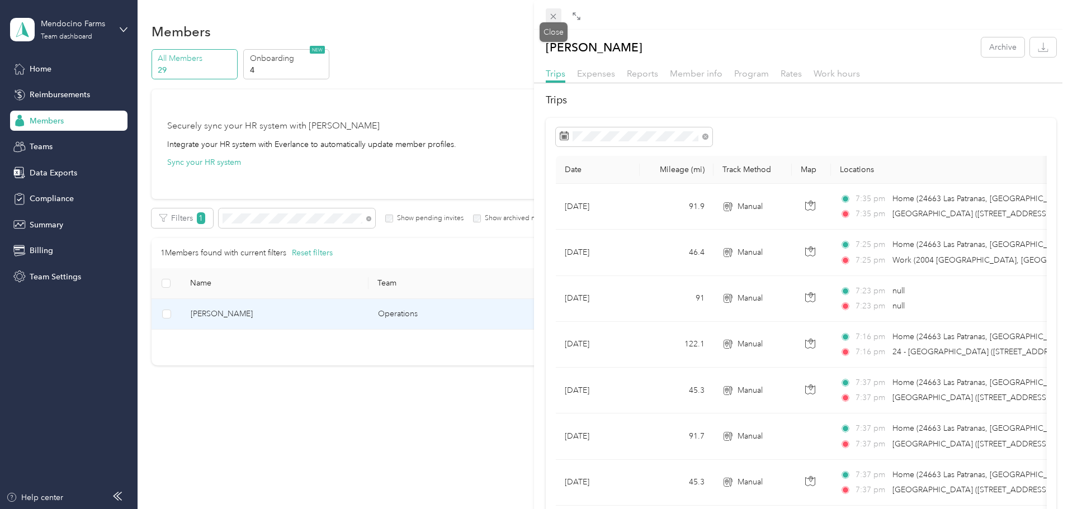
click at [553, 19] on icon at bounding box center [553, 17] width 10 height 10
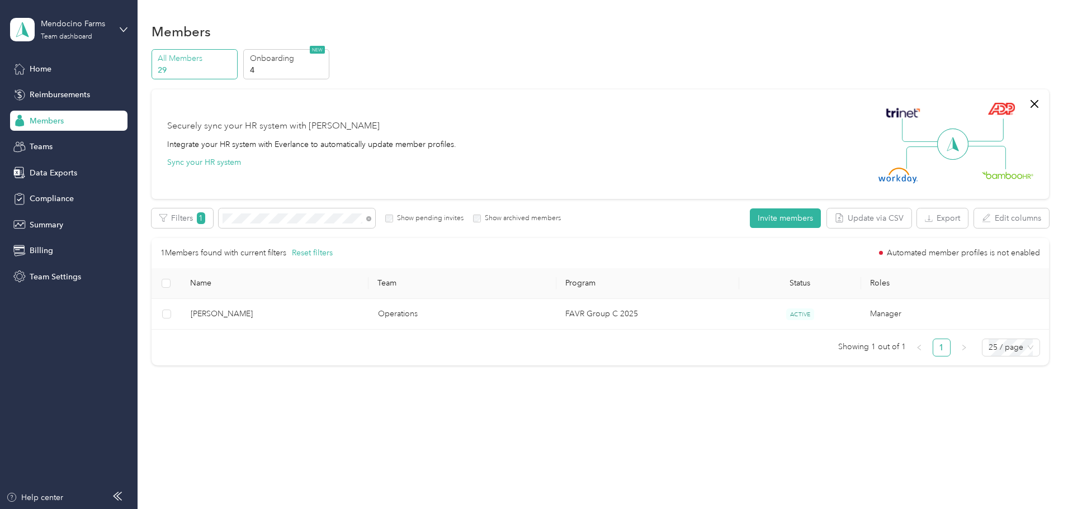
click at [333, 129] on div "Securely sync your HR system with [PERSON_NAME]" at bounding box center [273, 126] width 212 height 13
click at [333, 128] on div "Securely sync your HR system with [PERSON_NAME]" at bounding box center [273, 126] width 212 height 13
click at [340, 142] on div "Integrate your HR system with Everlance to automatically update member profiles." at bounding box center [311, 145] width 289 height 12
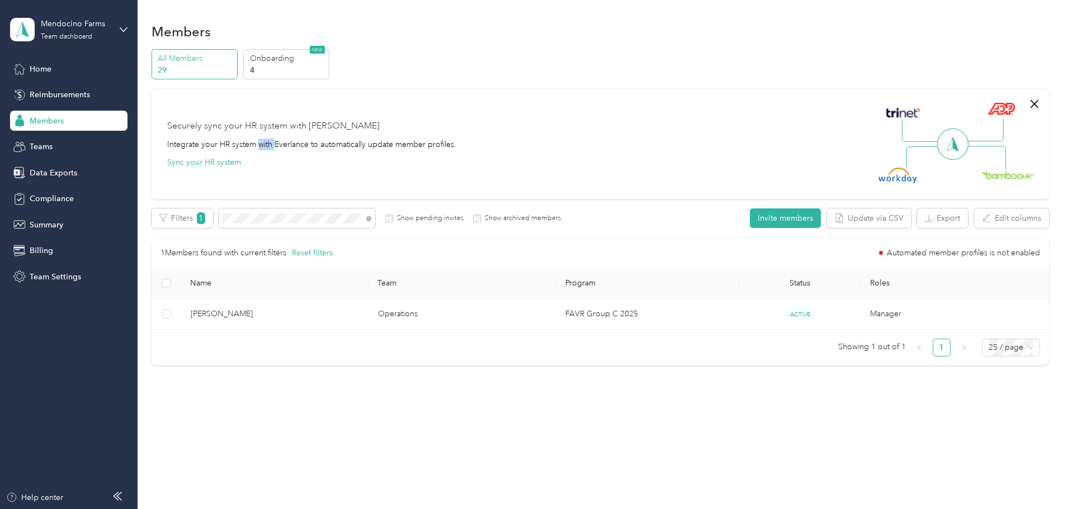
click at [340, 142] on div "Integrate your HR system with Everlance to automatically update member profiles." at bounding box center [311, 145] width 289 height 12
click at [341, 143] on div "Integrate your HR system with Everlance to automatically update member profiles." at bounding box center [311, 145] width 289 height 12
click at [350, 123] on div "Securely sync your HR system with [PERSON_NAME]" at bounding box center [273, 126] width 212 height 13
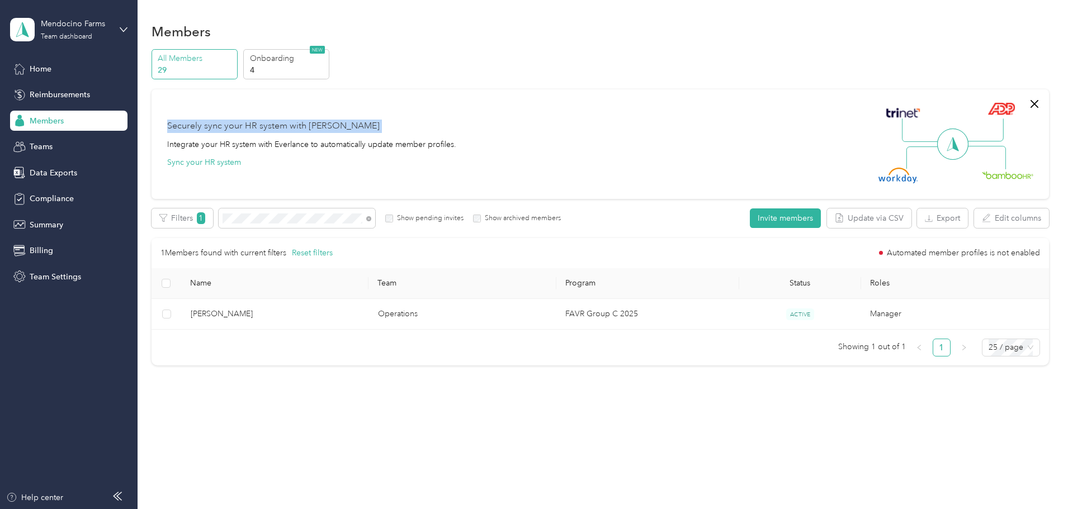
click at [350, 123] on div "Securely sync your HR system with [PERSON_NAME]" at bounding box center [273, 126] width 212 height 13
click at [380, 138] on div "Securely sync your HR system with Everlance Integrate your HR system with Everl…" at bounding box center [311, 144] width 289 height 49
click at [390, 140] on div "Integrate your HR system with Everlance to automatically update member profiles." at bounding box center [311, 145] width 289 height 12
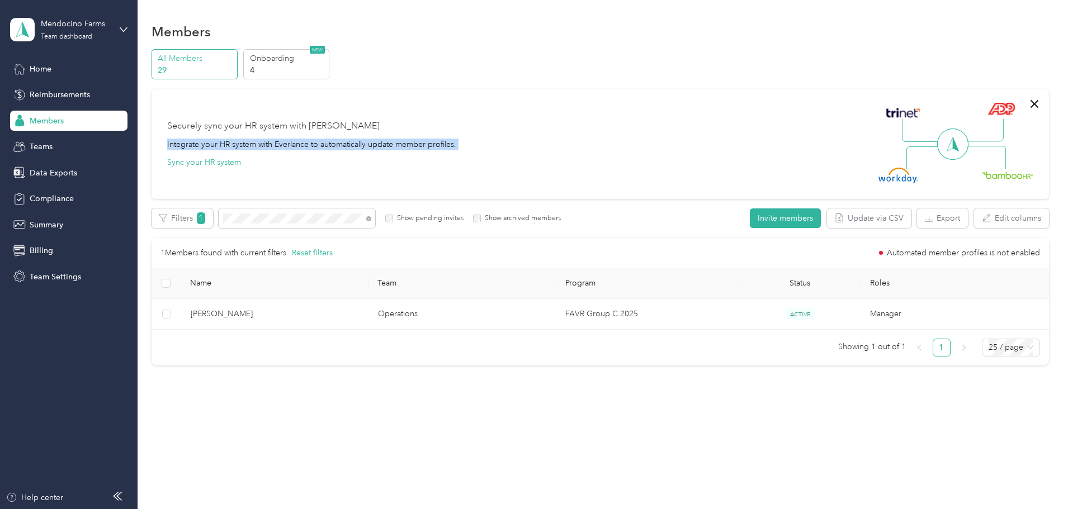
click at [390, 140] on div "Integrate your HR system with Everlance to automatically update member profiles." at bounding box center [311, 145] width 289 height 12
click at [396, 116] on div "Securely sync your HR system with Everlance Integrate your HR system with Everl…" at bounding box center [595, 144] width 856 height 78
click at [380, 122] on div "Securely sync your HR system with [PERSON_NAME]" at bounding box center [273, 126] width 212 height 13
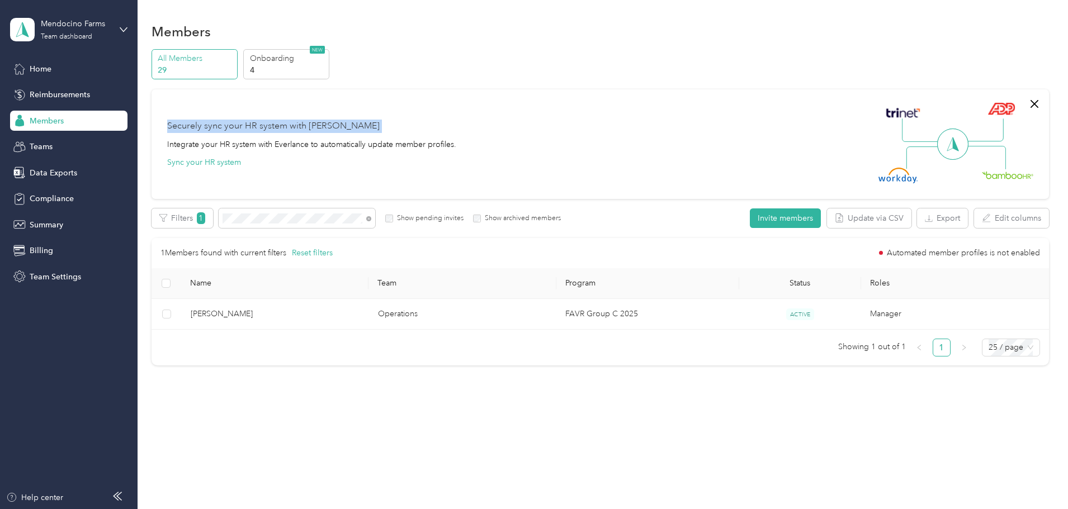
click at [380, 122] on div "Securely sync your HR system with [PERSON_NAME]" at bounding box center [273, 126] width 212 height 13
click at [406, 142] on div "Integrate your HR system with Everlance to automatically update member profiles." at bounding box center [311, 145] width 289 height 12
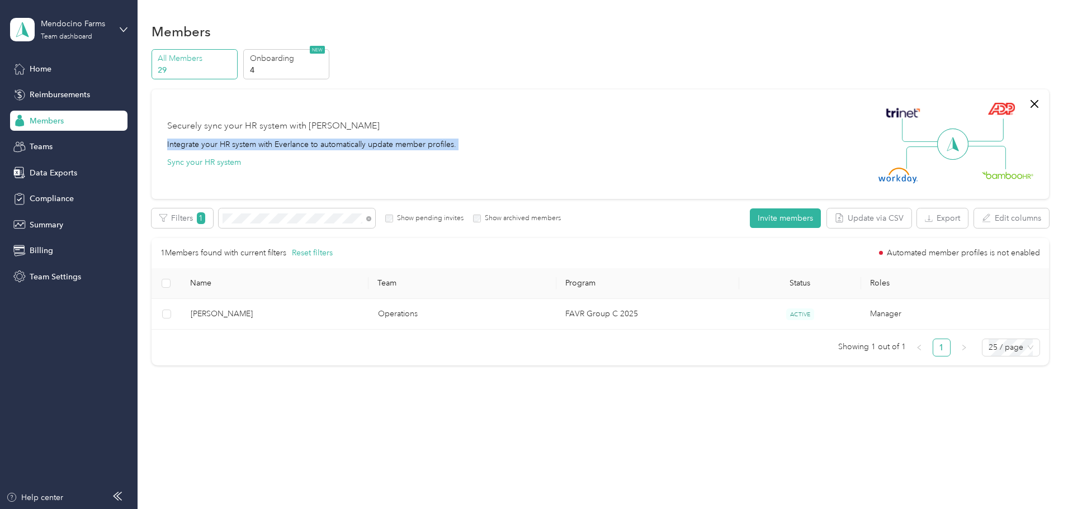
click at [406, 142] on div "Integrate your HR system with Everlance to automatically update member profiles." at bounding box center [311, 145] width 289 height 12
click at [380, 126] on div "Securely sync your HR system with [PERSON_NAME]" at bounding box center [273, 126] width 212 height 13
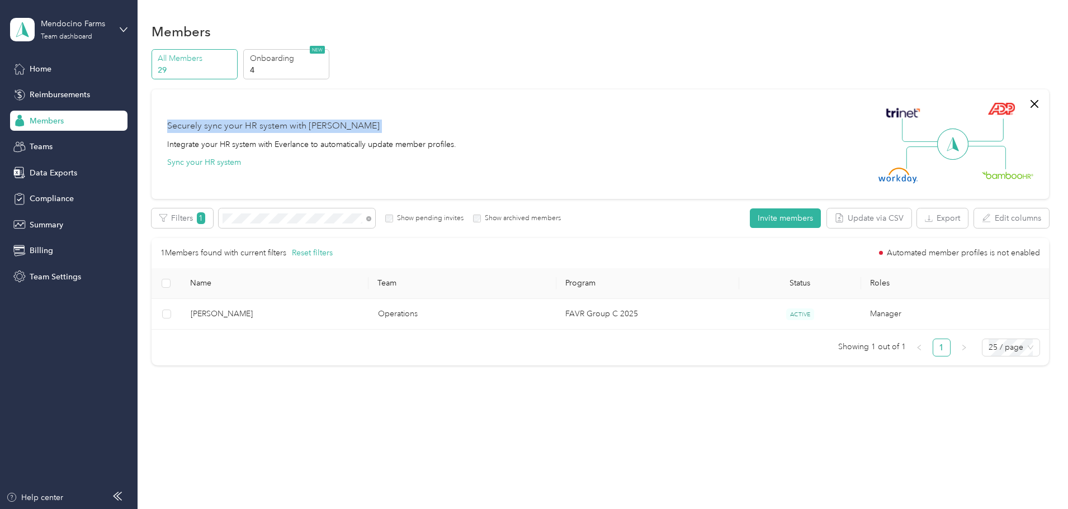
click at [380, 126] on div "Securely sync your HR system with [PERSON_NAME]" at bounding box center [273, 126] width 212 height 13
click at [406, 143] on div "Integrate your HR system with Everlance to automatically update member profiles." at bounding box center [311, 145] width 289 height 12
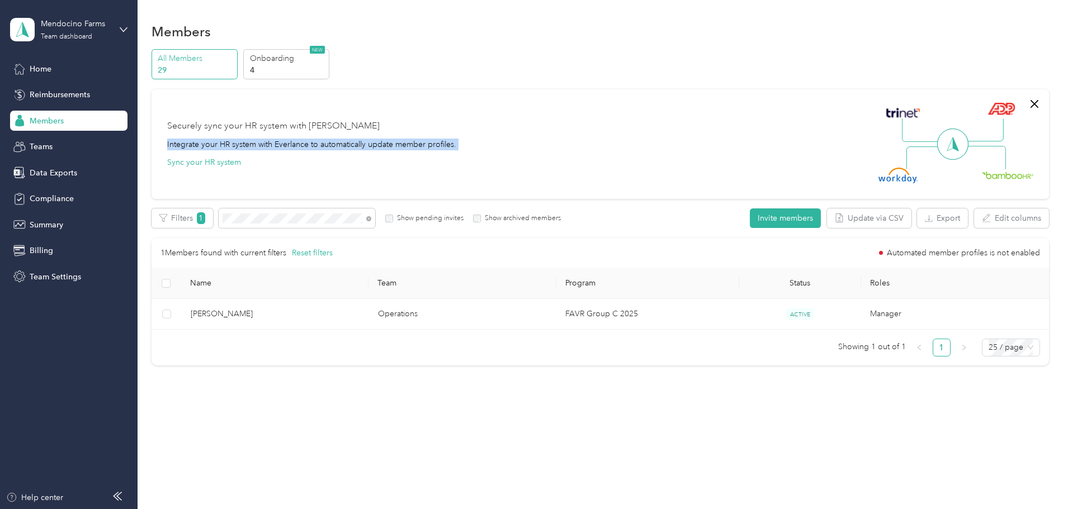
click at [406, 143] on div "Integrate your HR system with Everlance to automatically update member profiles." at bounding box center [311, 145] width 289 height 12
click at [56, 95] on span "Reimbursements" at bounding box center [60, 95] width 60 height 12
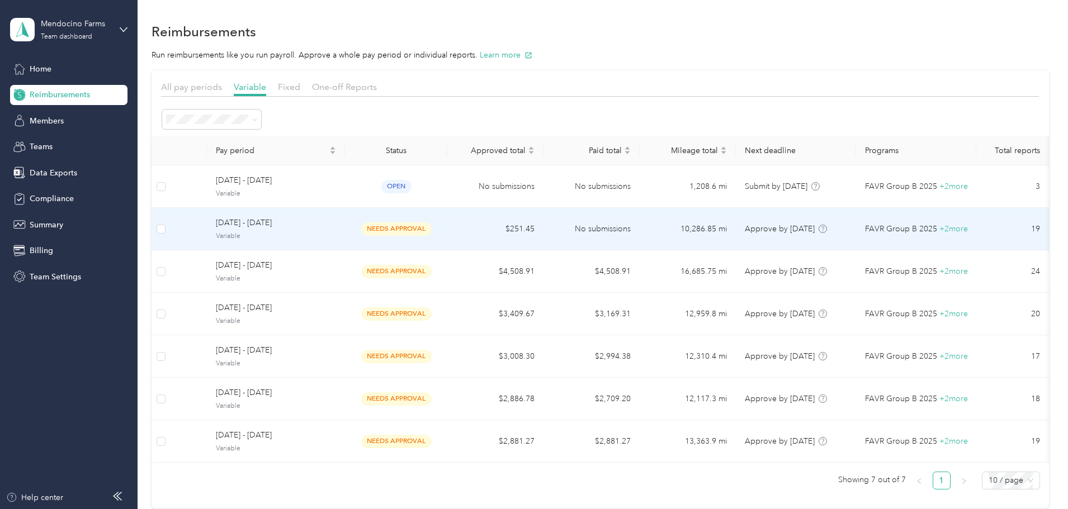
click at [336, 223] on span "[DATE] - [DATE]" at bounding box center [276, 223] width 120 height 12
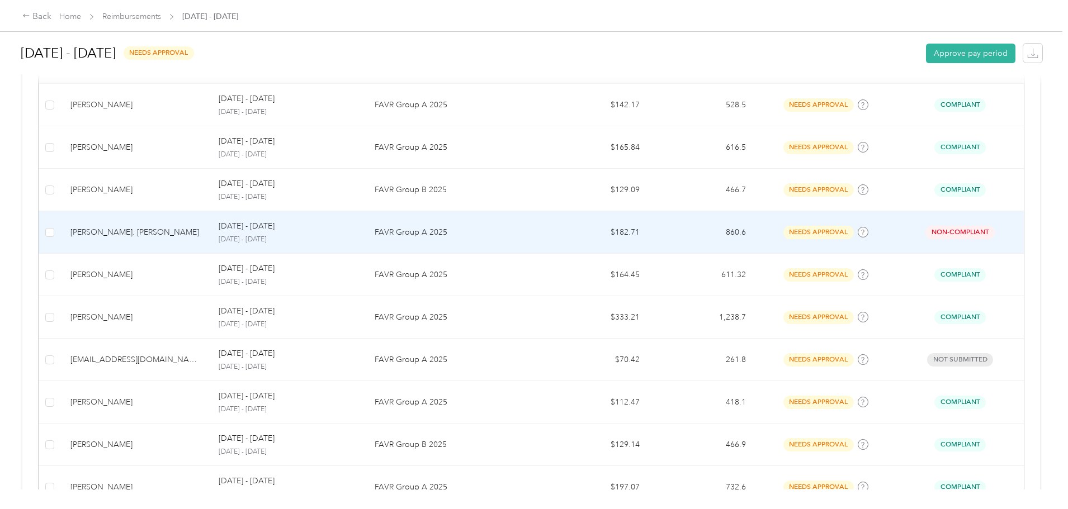
scroll to position [112, 0]
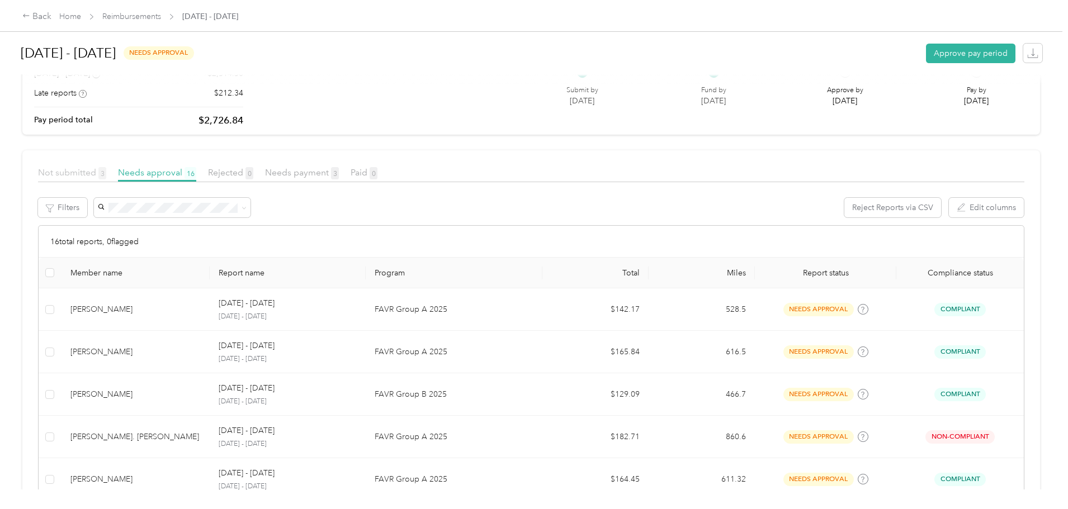
click at [106, 168] on span "Not submitted 3" at bounding box center [72, 172] width 68 height 11
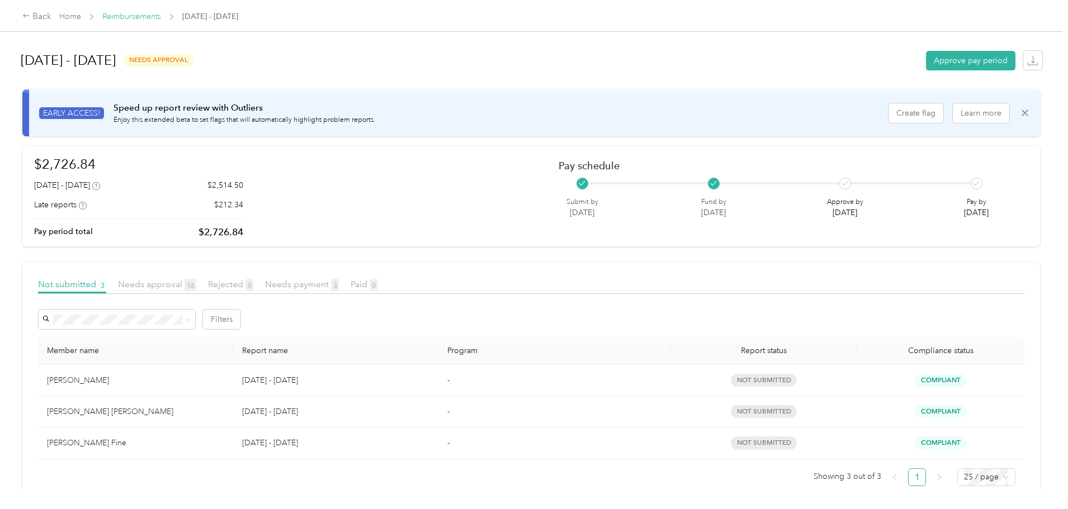
click at [161, 17] on link "Reimbursements" at bounding box center [131, 17] width 59 height 10
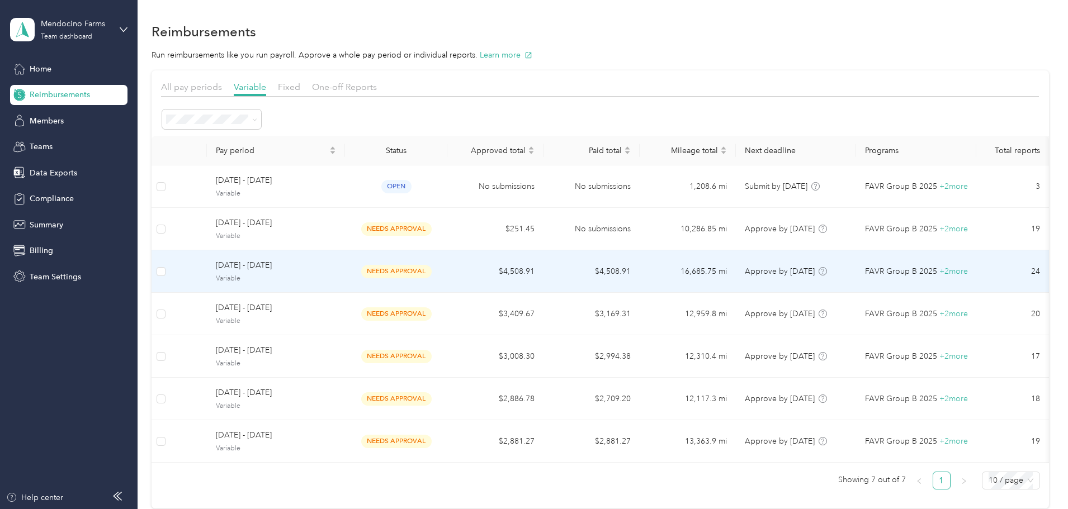
click at [331, 268] on span "[DATE] - [DATE]" at bounding box center [276, 265] width 120 height 12
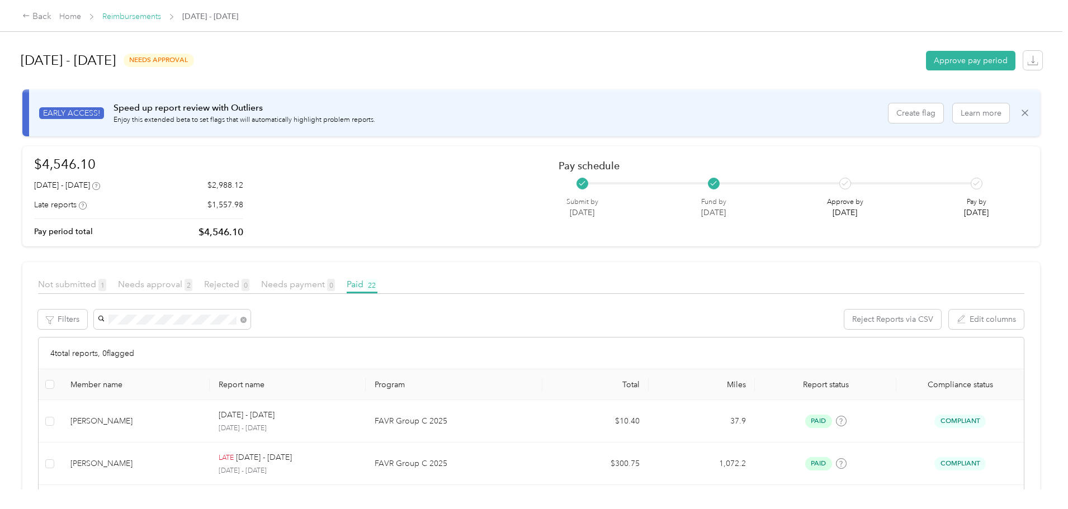
click at [161, 18] on link "Reimbursements" at bounding box center [131, 17] width 59 height 10
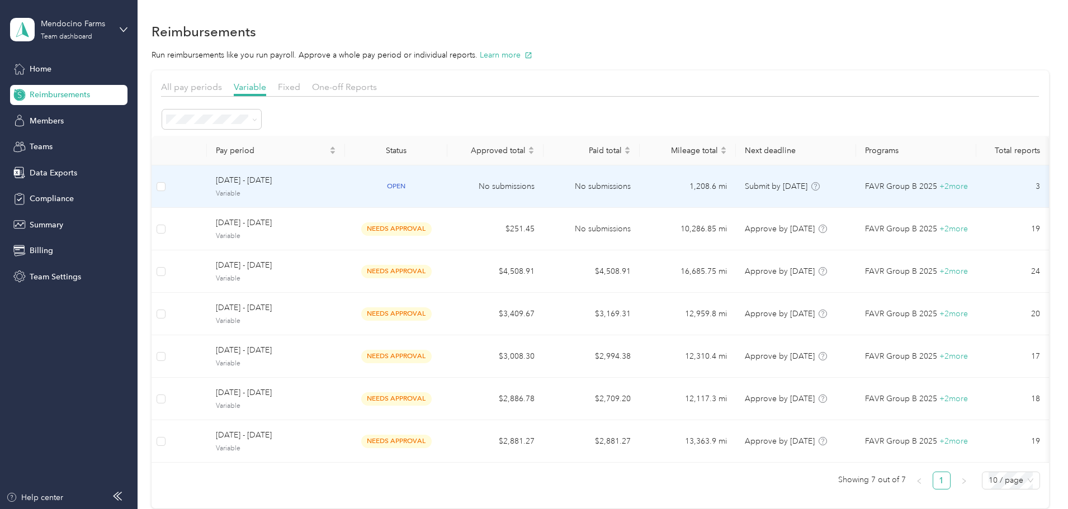
click at [336, 178] on span "[DATE] - [DATE]" at bounding box center [276, 180] width 120 height 12
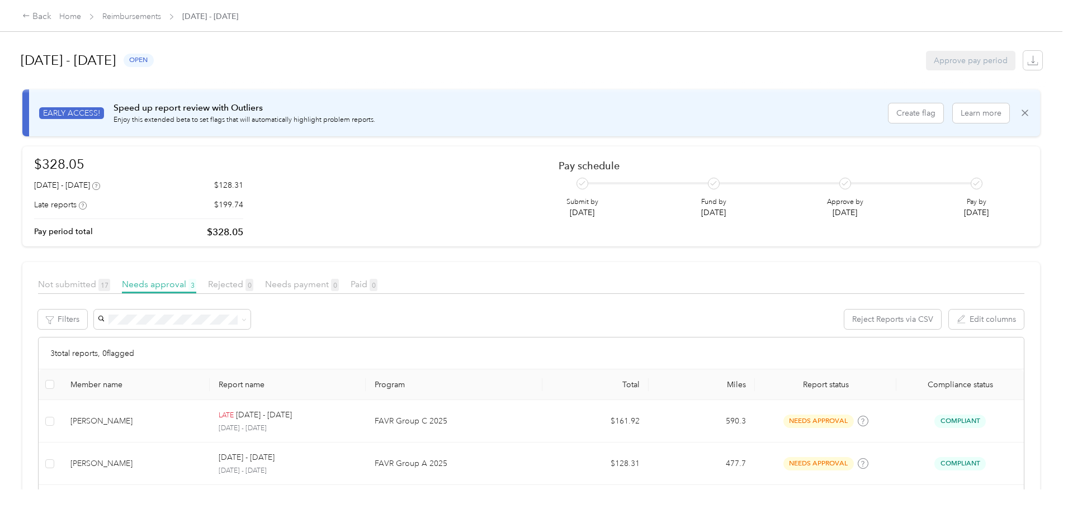
click at [238, 16] on div "Home Reimbursements [DATE] - [DATE]" at bounding box center [148, 17] width 179 height 12
click at [161, 15] on link "Reimbursements" at bounding box center [131, 17] width 59 height 10
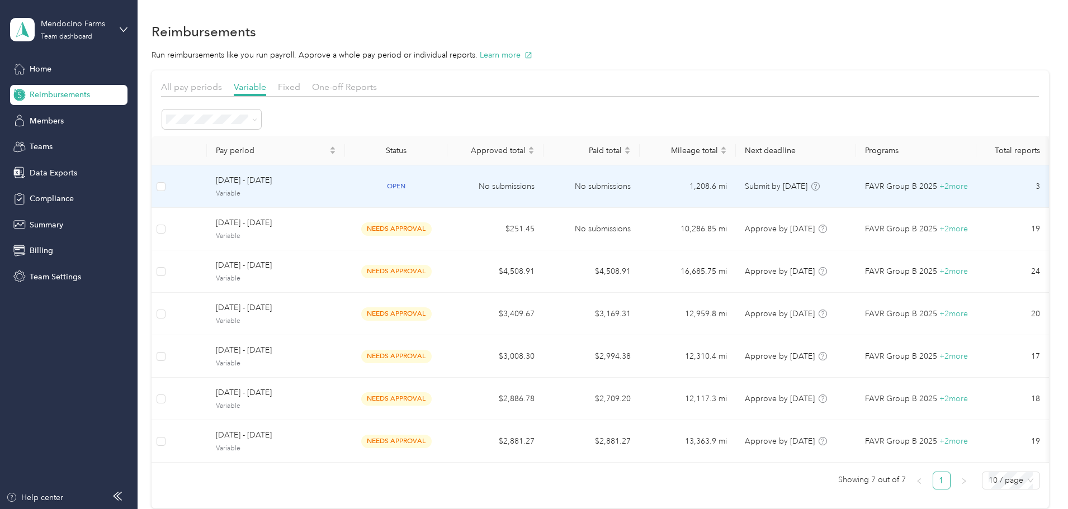
click at [331, 183] on span "[DATE] - [DATE]" at bounding box center [276, 180] width 120 height 12
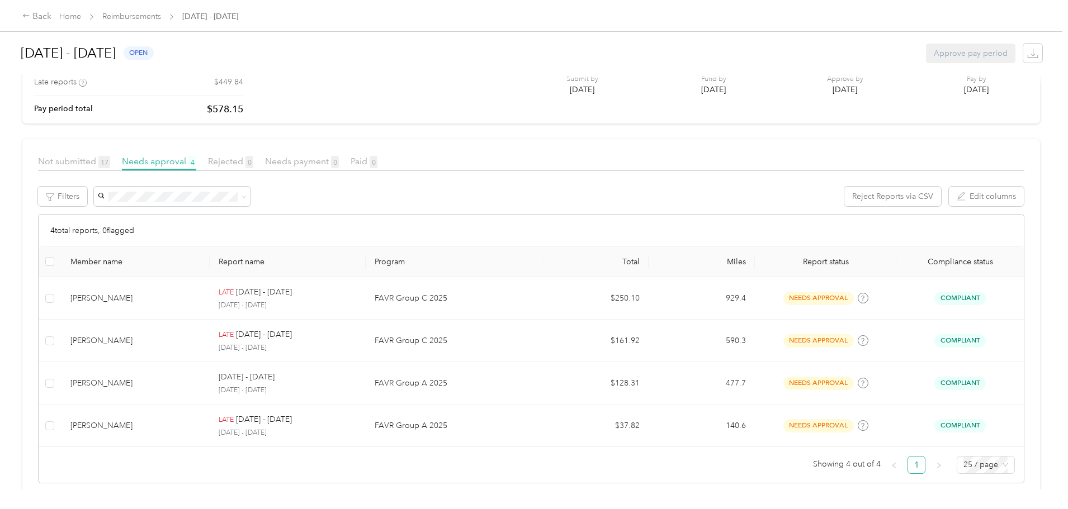
scroll to position [141, 0]
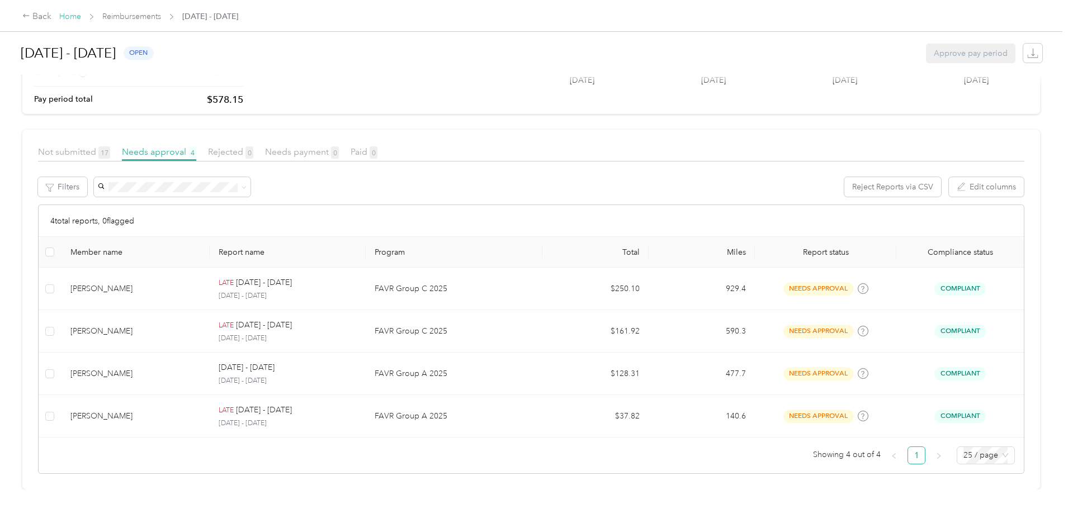
click at [81, 19] on link "Home" at bounding box center [70, 17] width 22 height 10
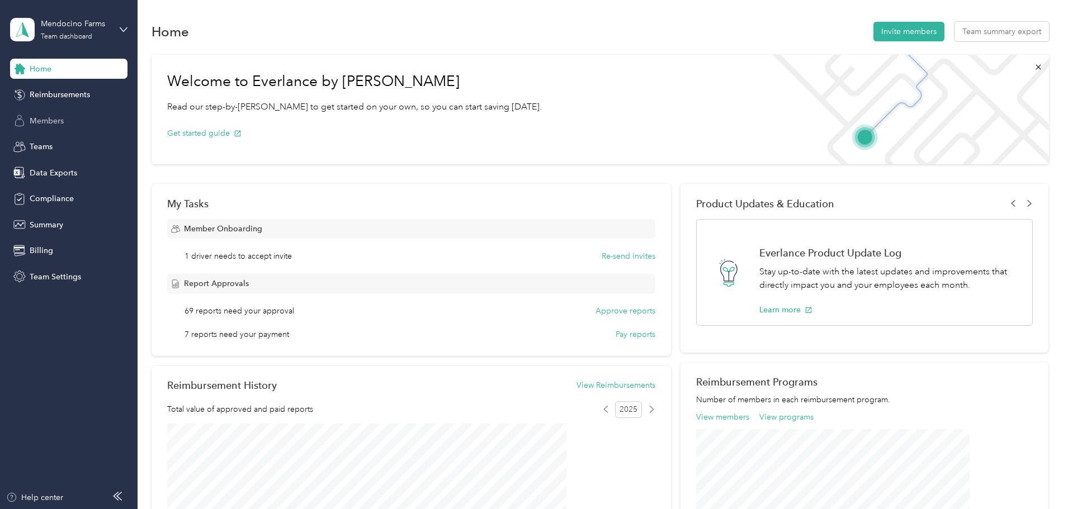
click at [66, 120] on div "Members" at bounding box center [68, 121] width 117 height 20
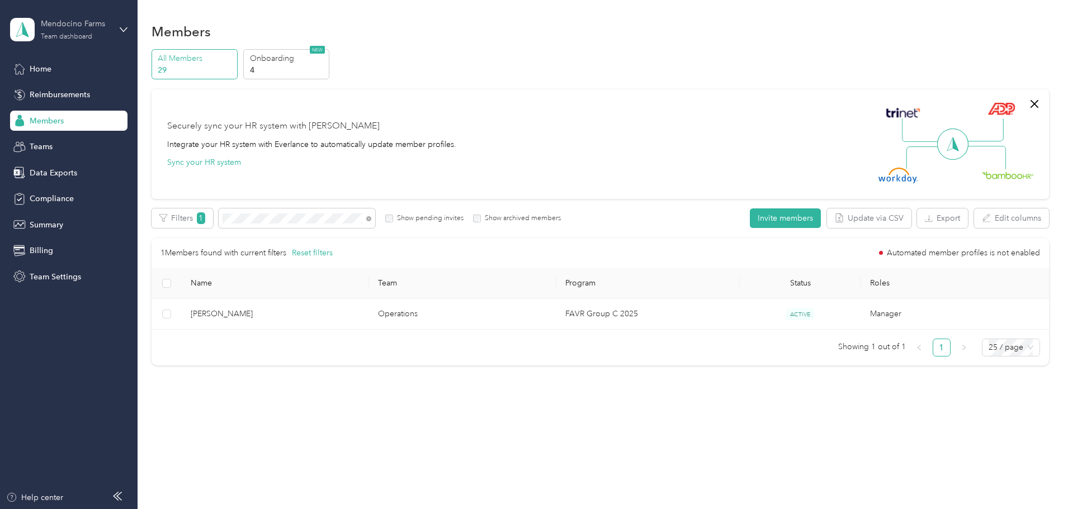
click at [102, 29] on div "Mendocino Farms" at bounding box center [76, 24] width 70 height 12
click at [103, 114] on div "Personal dashboard" at bounding box center [128, 117] width 220 height 20
